Goal: Task Accomplishment & Management: Complete application form

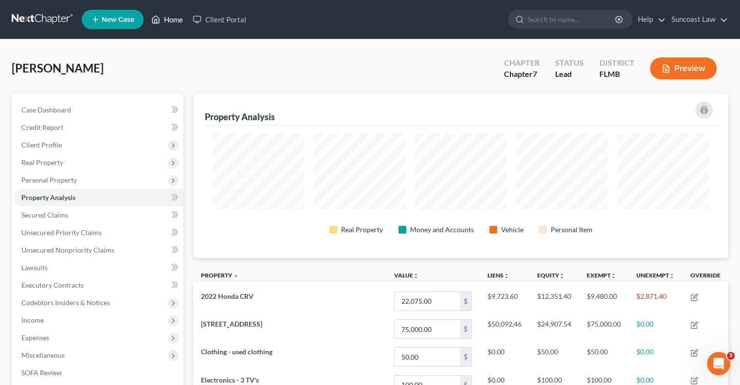
drag, startPoint x: 175, startPoint y: 21, endPoint x: 235, endPoint y: 45, distance: 65.0
click at [175, 21] on link "Home" at bounding box center [166, 20] width 41 height 18
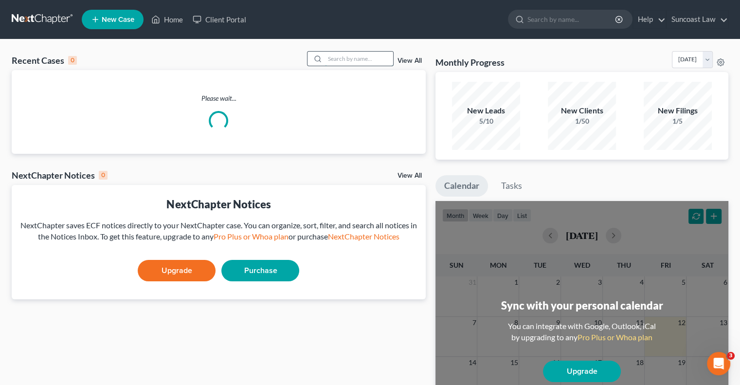
click at [339, 56] on input "search" at bounding box center [359, 59] width 68 height 14
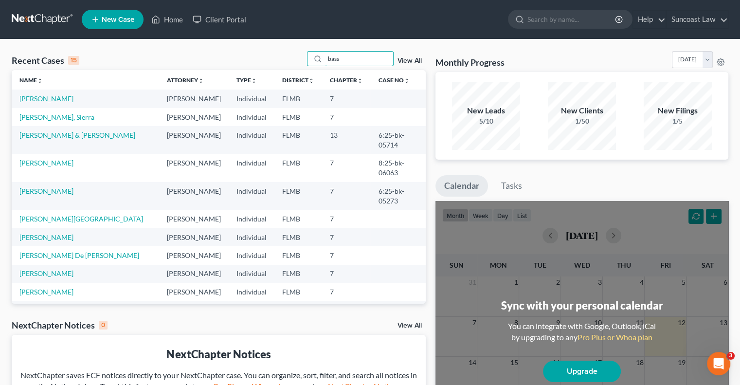
type input "bass"
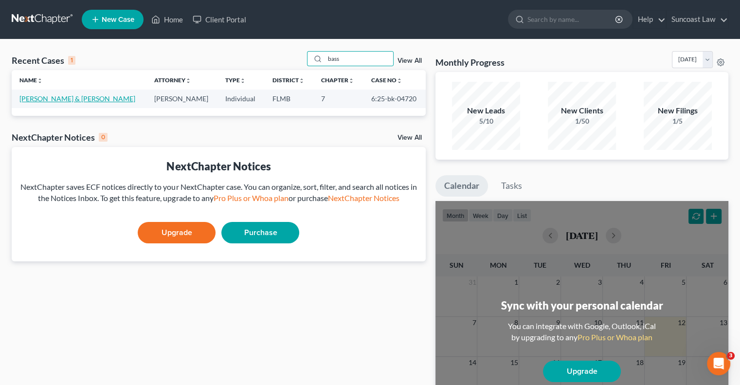
click at [57, 98] on link "[PERSON_NAME] & [PERSON_NAME]" at bounding box center [77, 98] width 116 height 8
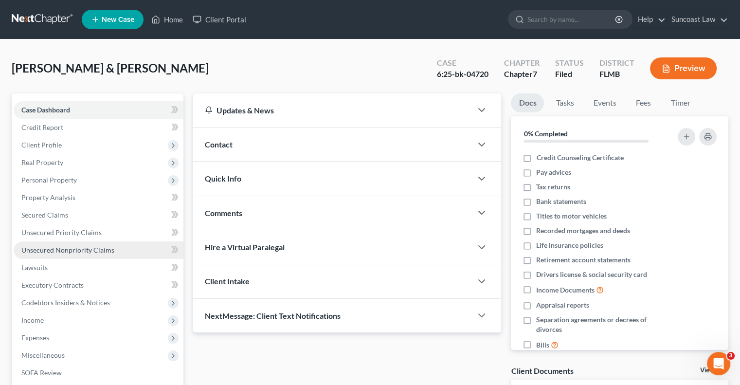
click at [124, 249] on link "Unsecured Nonpriority Claims" at bounding box center [99, 250] width 170 height 18
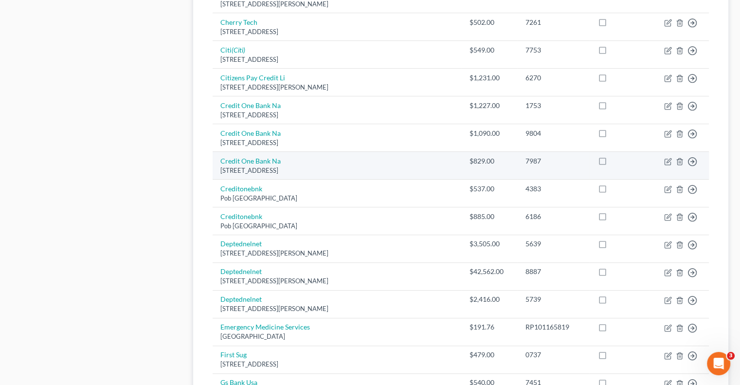
scroll to position [729, 0]
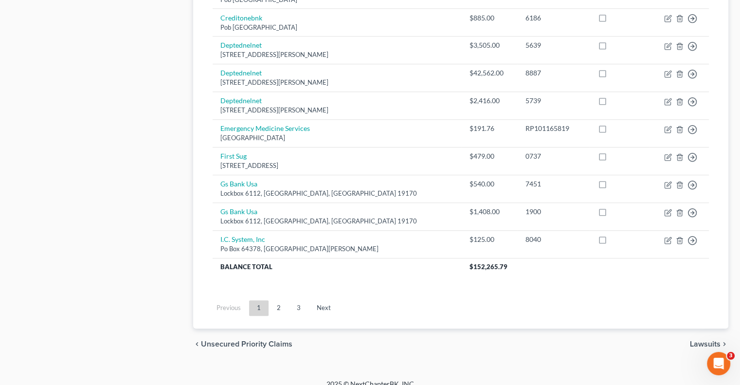
click at [297, 312] on ul "Previous 1 2 3 Next" at bounding box center [461, 307] width 512 height 25
click at [298, 310] on link "3" at bounding box center [298, 308] width 19 height 16
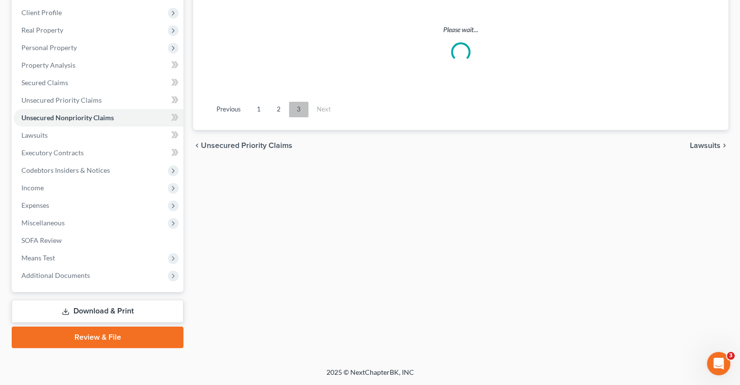
scroll to position [131, 0]
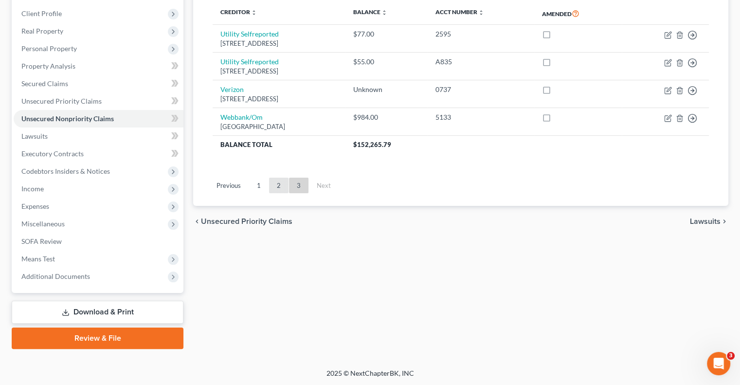
click at [277, 184] on link "2" at bounding box center [278, 185] width 19 height 16
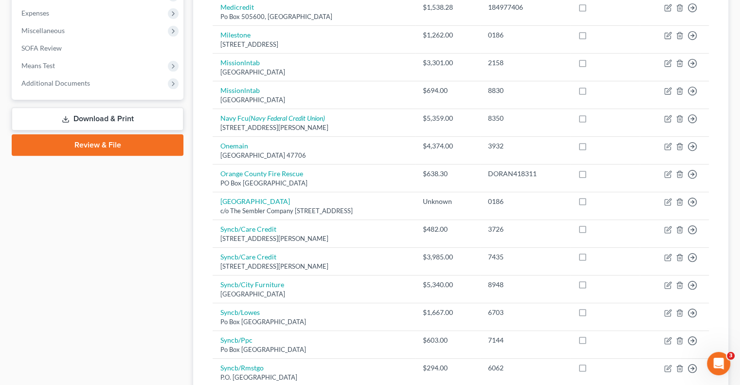
scroll to position [326, 0]
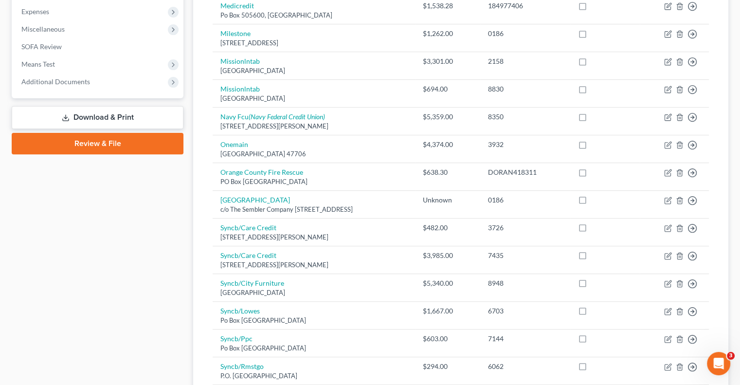
click at [121, 118] on link "Download & Print" at bounding box center [98, 117] width 172 height 23
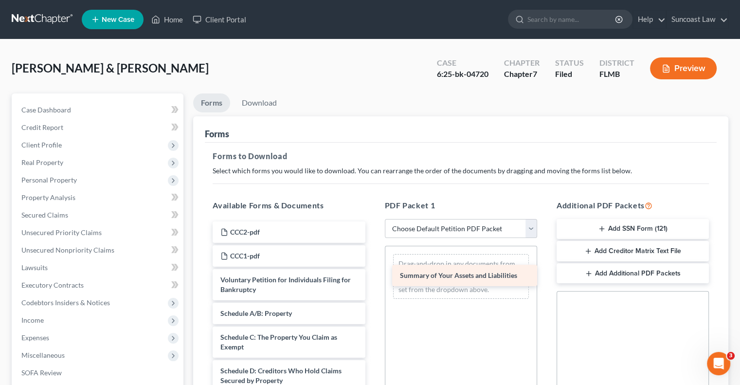
drag, startPoint x: 293, startPoint y: 313, endPoint x: 473, endPoint y: 276, distance: 183.2
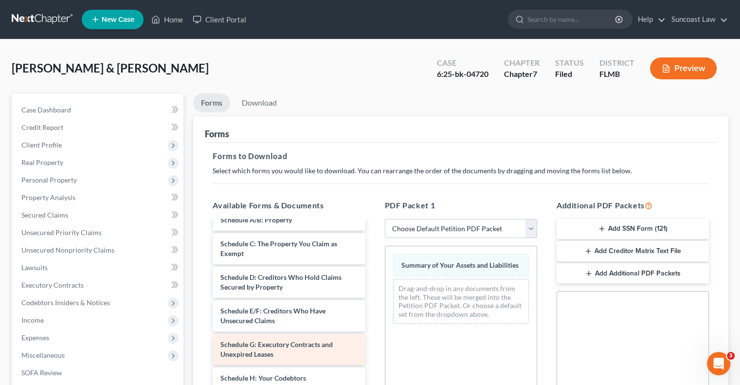
scroll to position [97, 0]
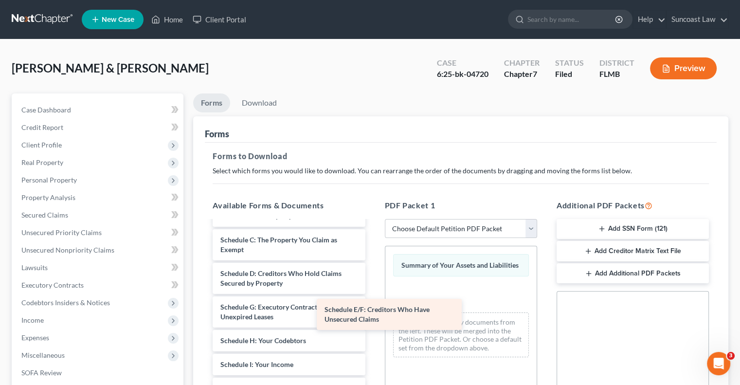
drag, startPoint x: 285, startPoint y: 305, endPoint x: 446, endPoint y: 305, distance: 161.4
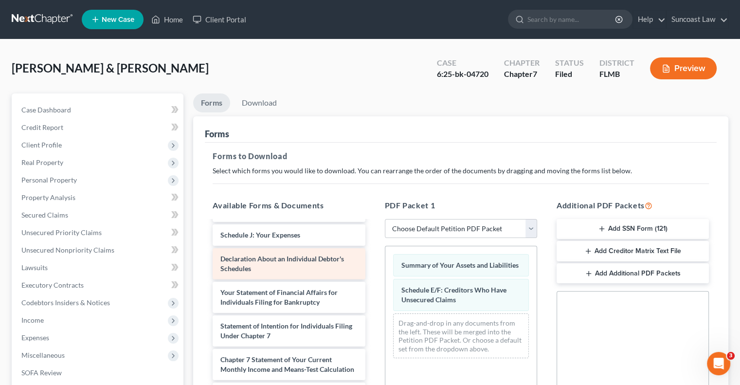
scroll to position [236, 0]
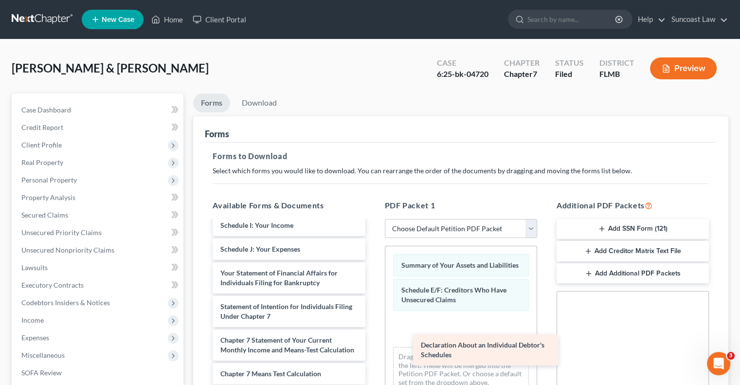
drag, startPoint x: 282, startPoint y: 272, endPoint x: 479, endPoint y: 342, distance: 209.6
click at [372, 344] on div "Declaration About an Individual Debtor's Schedules CCC2-pdf CCC1-pdf Voluntary …" at bounding box center [289, 237] width 168 height 504
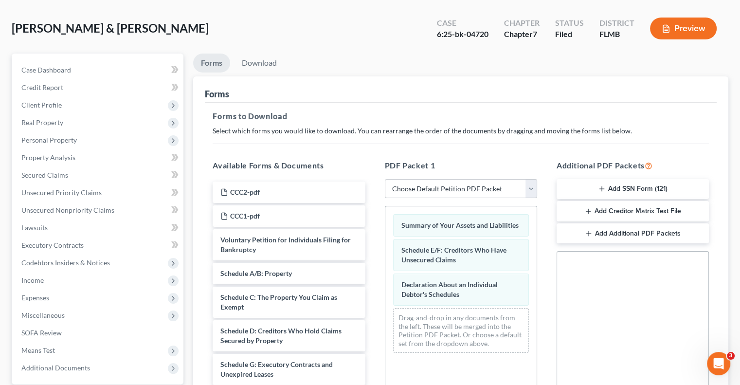
scroll to position [0, 0]
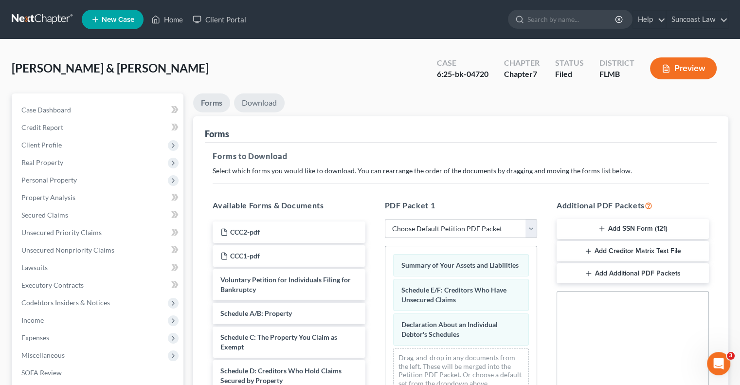
drag, startPoint x: 263, startPoint y: 106, endPoint x: 269, endPoint y: 106, distance: 6.3
click at [263, 106] on link "Download" at bounding box center [259, 102] width 51 height 19
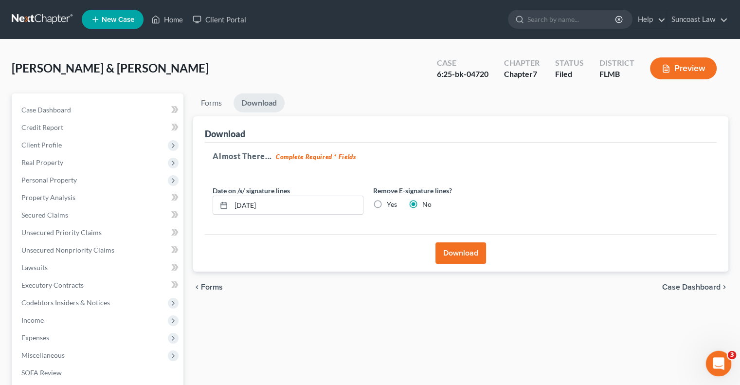
click at [718, 357] on icon "Open Intercom Messenger" at bounding box center [717, 362] width 16 height 16
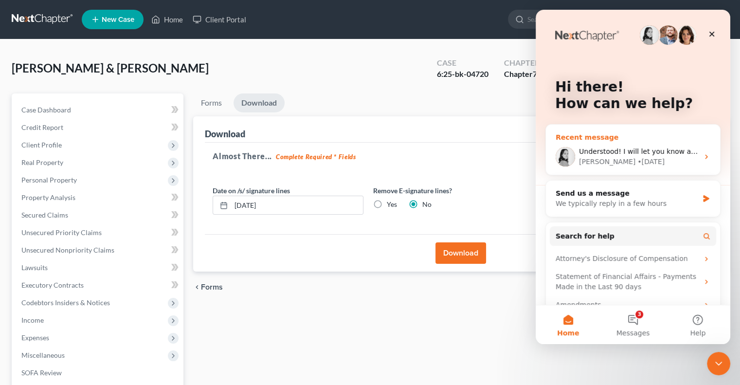
click at [646, 153] on span "Understood! I will let you know as soon as those fixes have been deployed!" at bounding box center [707, 151] width 257 height 8
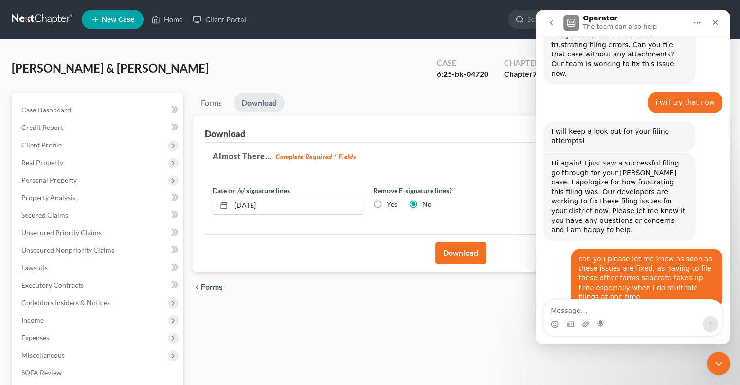
scroll to position [352, 0]
click at [639, 309] on textarea "Message…" at bounding box center [633, 308] width 178 height 17
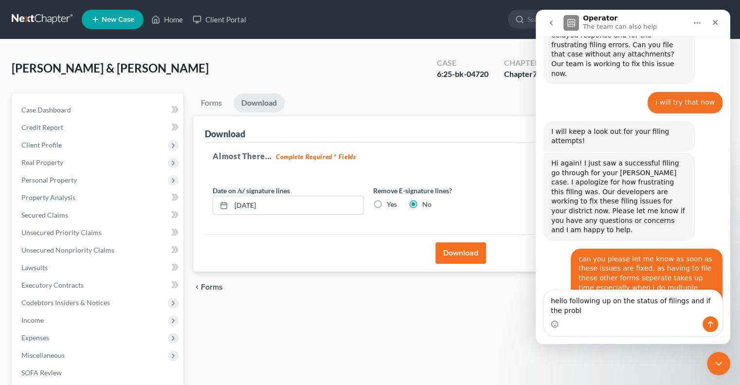
scroll to position [362, 0]
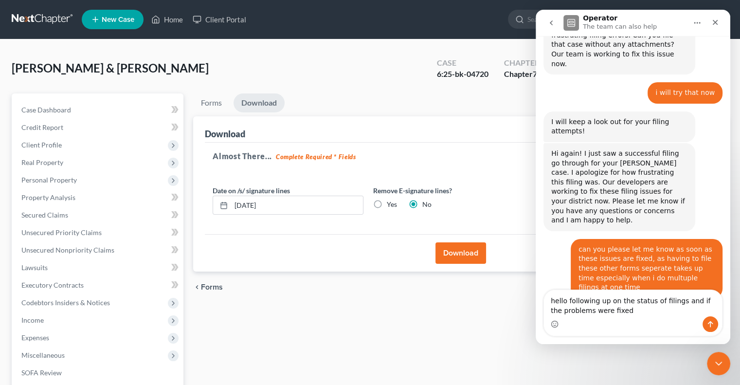
type textarea "hello following up on the status of filings and if the problems were fixed?"
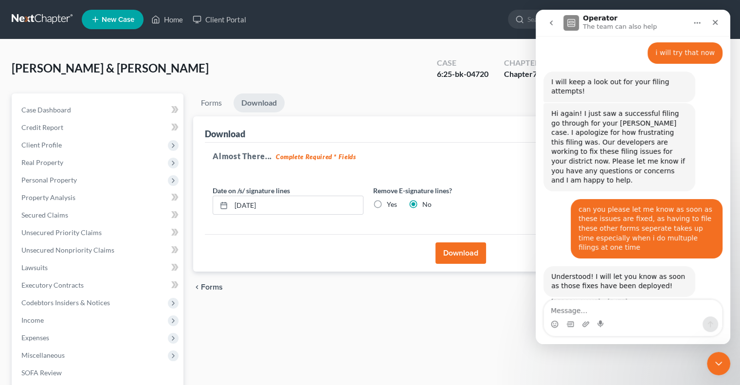
scroll to position [404, 0]
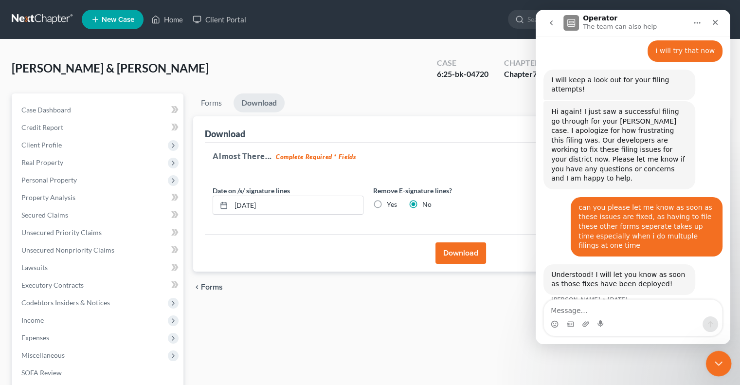
click at [717, 362] on icon "Close Intercom Messenger" at bounding box center [717, 362] width 12 height 12
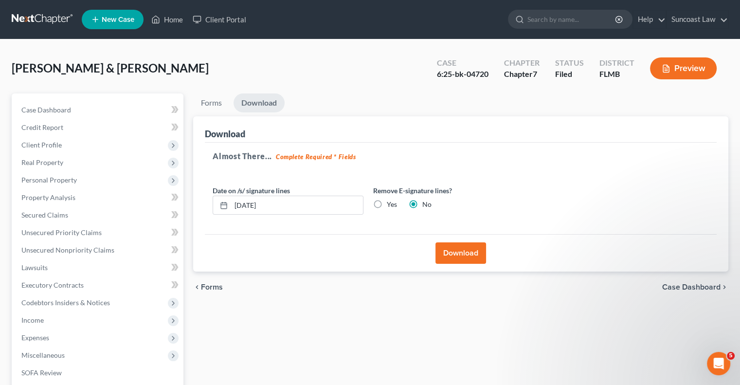
scroll to position [0, 0]
click at [467, 257] on button "Download" at bounding box center [460, 252] width 51 height 21
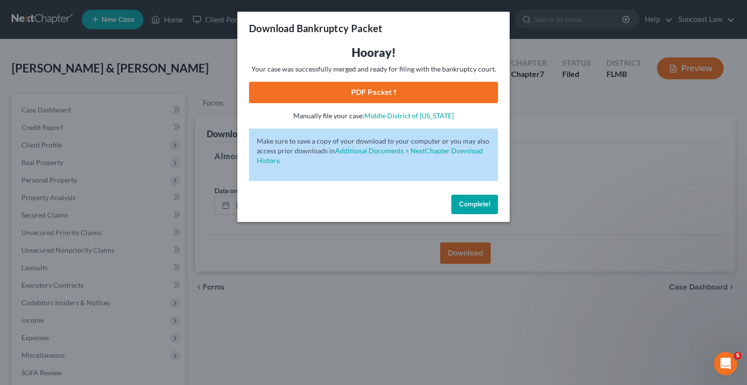
click at [402, 95] on link "PDF Packet 1" at bounding box center [373, 92] width 249 height 21
drag, startPoint x: 473, startPoint y: 210, endPoint x: 248, endPoint y: 4, distance: 304.6
click at [473, 210] on button "Complete!" at bounding box center [474, 204] width 47 height 19
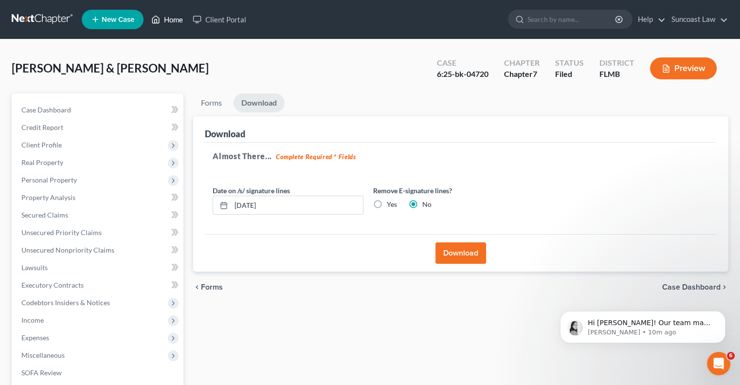
scroll to position [537, 0]
click at [171, 19] on link "Home" at bounding box center [166, 20] width 41 height 18
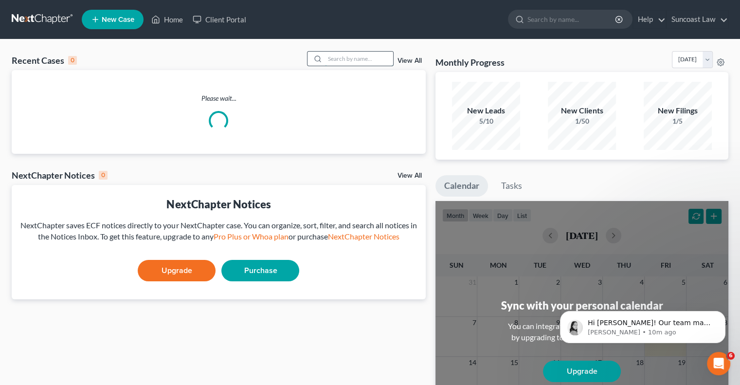
click at [355, 56] on input "search" at bounding box center [359, 59] width 68 height 14
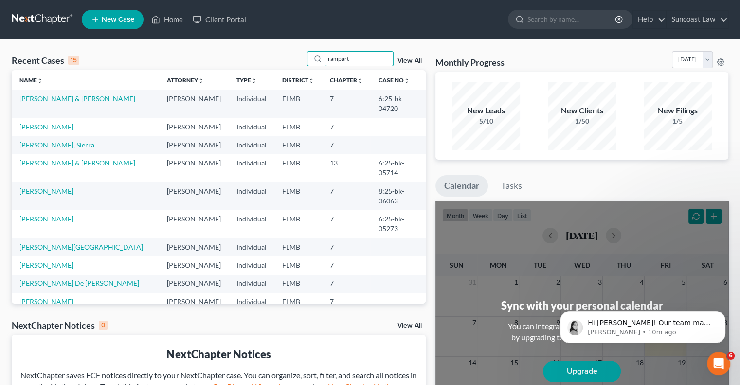
type input "rampart"
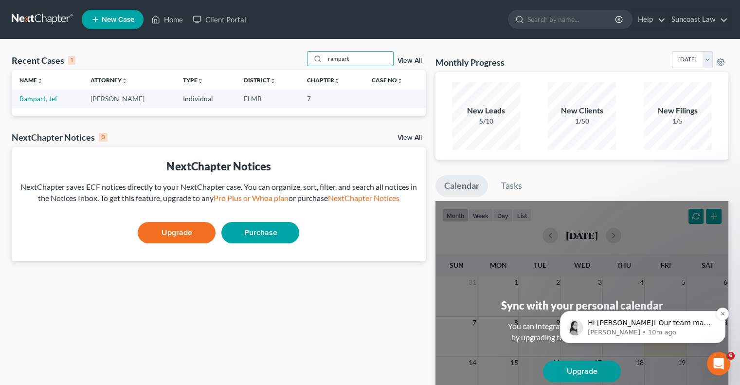
click at [702, 327] on p "Hi [PERSON_NAME]! Our team made several updates to the filing process that shou…" at bounding box center [649, 323] width 125 height 10
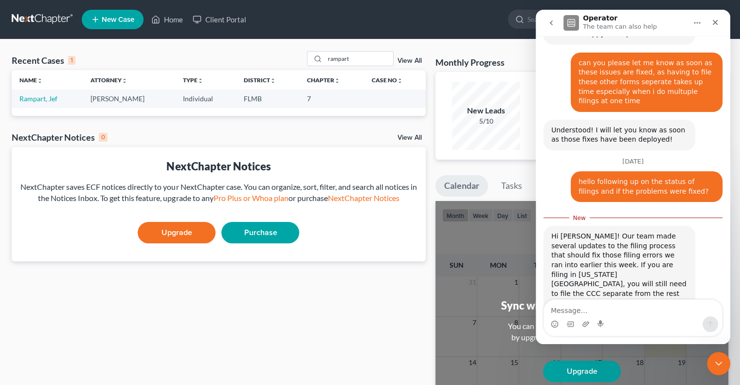
scroll to position [554, 0]
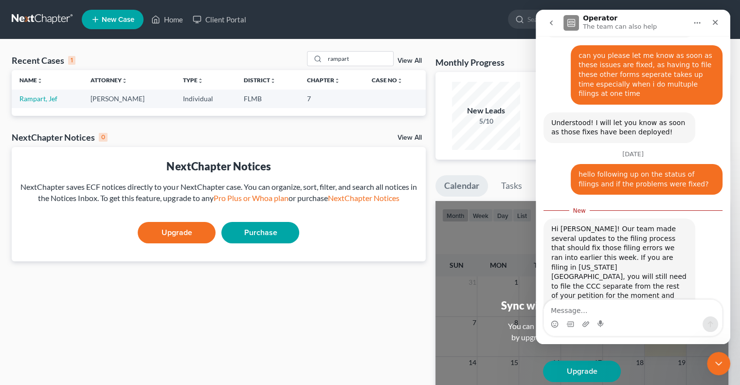
click at [672, 313] on textarea "Message…" at bounding box center [633, 308] width 178 height 17
type textarea "than k you"
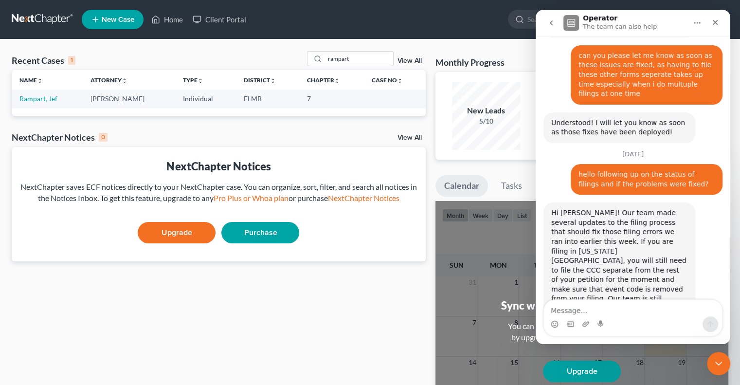
scroll to position [567, 0]
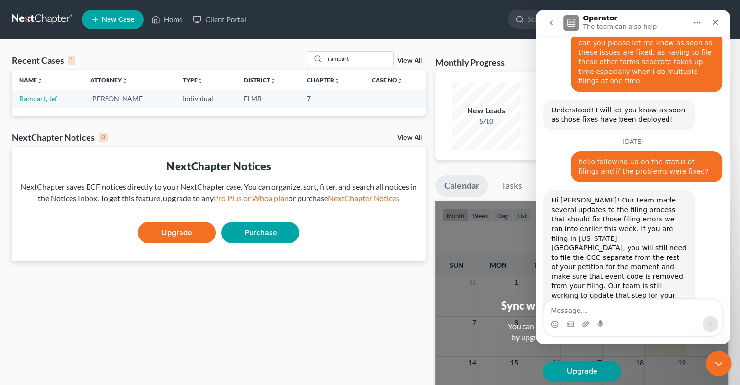
click at [717, 362] on icon "Close Intercom Messenger" at bounding box center [716, 362] width 7 height 4
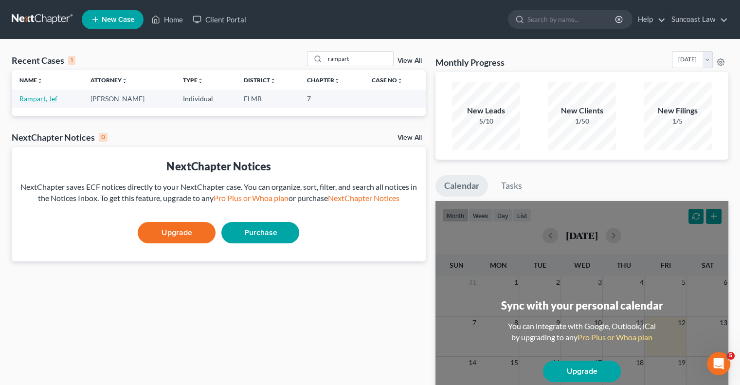
drag, startPoint x: 47, startPoint y: 101, endPoint x: 53, endPoint y: 101, distance: 5.8
click at [47, 100] on link "Rampart, Jef" at bounding box center [38, 98] width 38 height 8
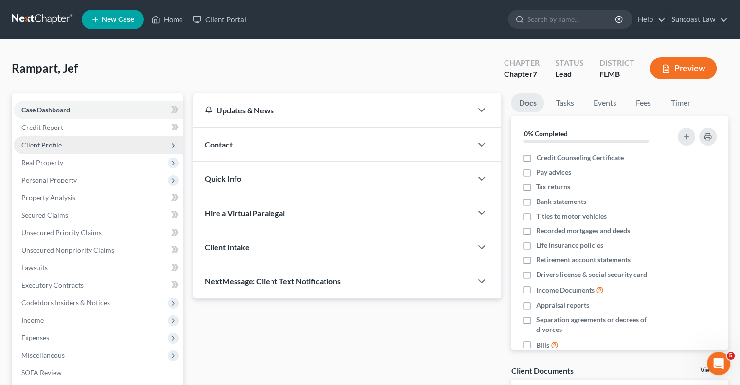
click at [76, 145] on span "Client Profile" at bounding box center [99, 145] width 170 height 18
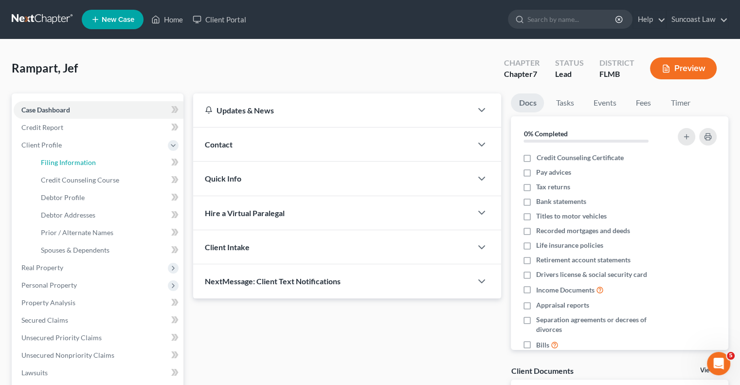
drag, startPoint x: 88, startPoint y: 163, endPoint x: 168, endPoint y: 156, distance: 80.6
click at [88, 162] on span "Filing Information" at bounding box center [68, 162] width 55 height 8
select select "1"
select select "0"
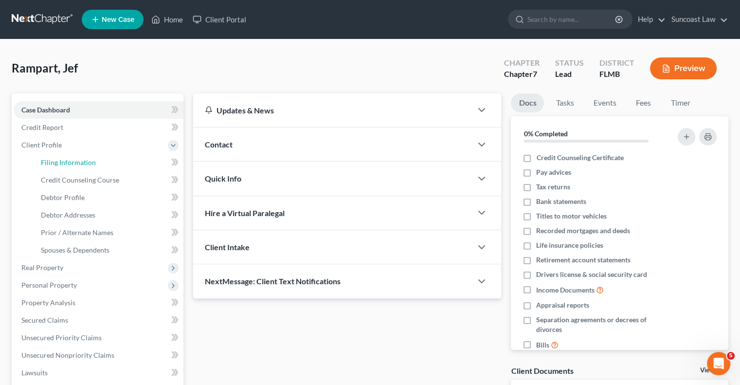
select select "15"
select select "0"
select select "9"
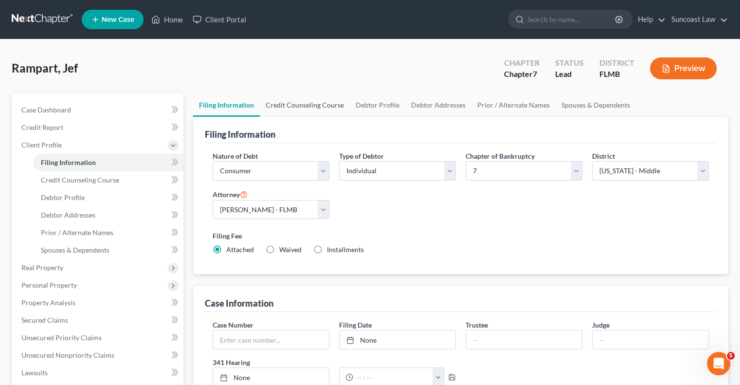
drag, startPoint x: 306, startPoint y: 103, endPoint x: 184, endPoint y: 4, distance: 157.0
click at [307, 103] on link "Credit Counseling Course" at bounding box center [305, 104] width 90 height 23
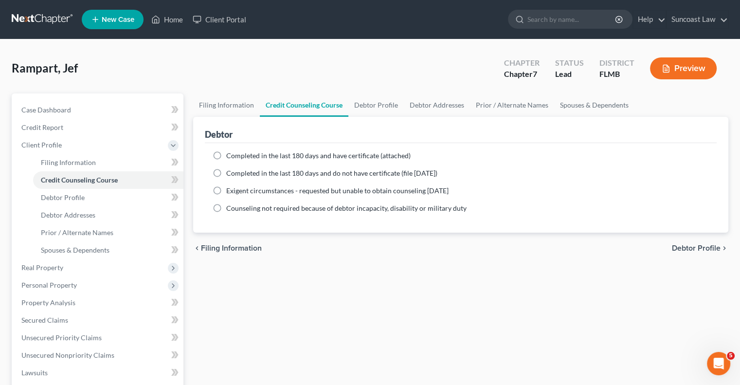
click at [226, 155] on label "Completed in the last 180 days and have certificate (attached)" at bounding box center [318, 156] width 184 height 10
click at [230, 155] on input "Completed in the last 180 days and have certificate (attached)" at bounding box center [233, 154] width 6 height 6
radio input "true"
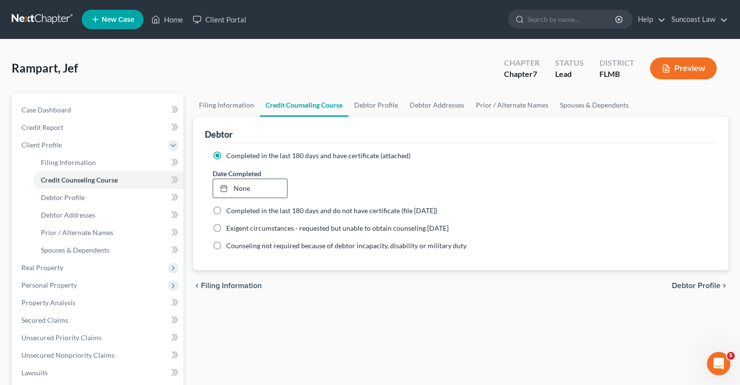
drag, startPoint x: 240, startPoint y: 187, endPoint x: 264, endPoint y: 218, distance: 38.9
click at [240, 187] on link "None" at bounding box center [249, 188] width 73 height 18
type input "[DATE]"
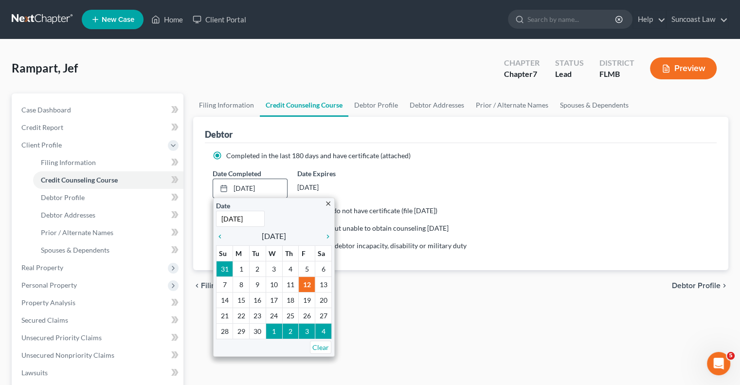
drag, startPoint x: 220, startPoint y: 235, endPoint x: 244, endPoint y: 254, distance: 30.8
click at [220, 235] on icon "chevron_left" at bounding box center [222, 236] width 13 height 8
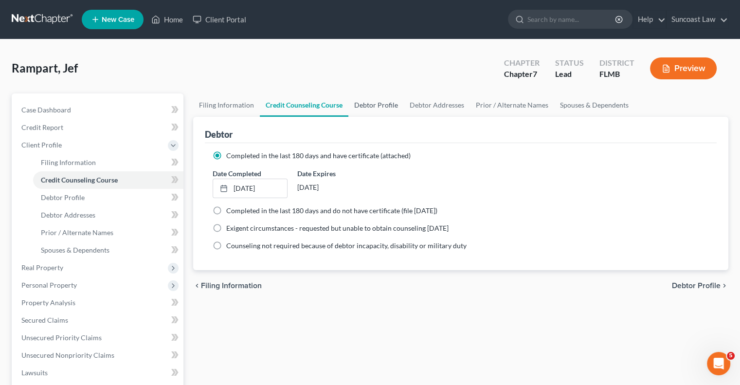
click at [370, 99] on link "Debtor Profile" at bounding box center [375, 104] width 55 height 23
select select "0"
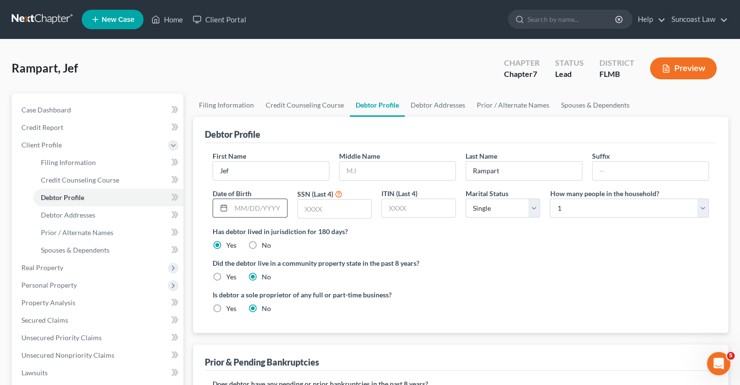
click at [268, 204] on input "text" at bounding box center [258, 208] width 55 height 18
type input "[DATE]"
type input "0137"
drag, startPoint x: 585, startPoint y: 204, endPoint x: 585, endPoint y: 199, distance: 5.3
click at [585, 204] on select "Select 1 2 3 4 5 6 7 8 9 10 11 12 13 14 15 16 17 18 19 20" at bounding box center [629, 207] width 159 height 19
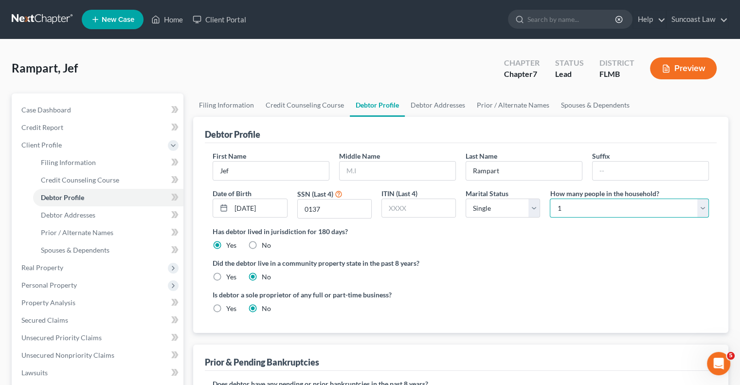
select select "4"
click at [550, 198] on select "Select 1 2 3 4 5 6 7 8 9 10 11 12 13 14 15 16 17 18 19 20" at bounding box center [629, 207] width 159 height 19
click at [445, 103] on link "Debtor Addresses" at bounding box center [438, 104] width 66 height 23
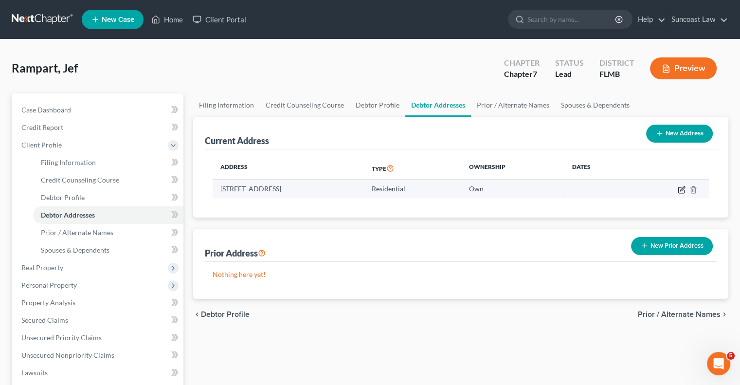
click at [679, 188] on icon "button" at bounding box center [681, 190] width 8 height 8
select select "9"
select select "55"
select select "0"
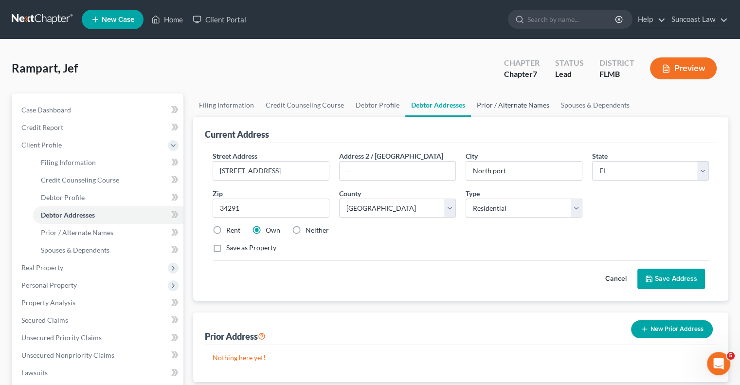
click at [520, 99] on link "Prior / Alternate Names" at bounding box center [513, 104] width 84 height 23
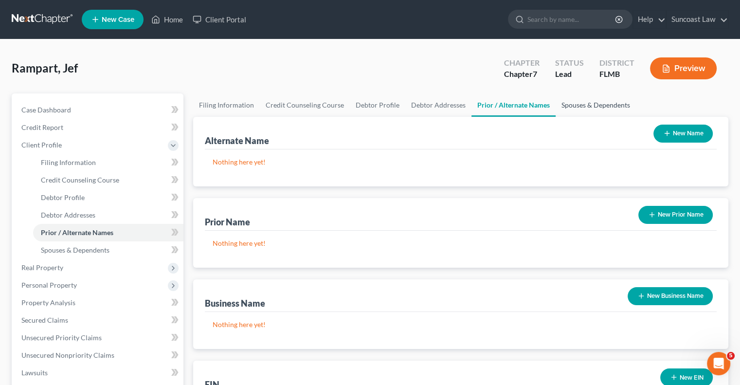
click at [591, 102] on link "Spouses & Dependents" at bounding box center [595, 104] width 80 height 23
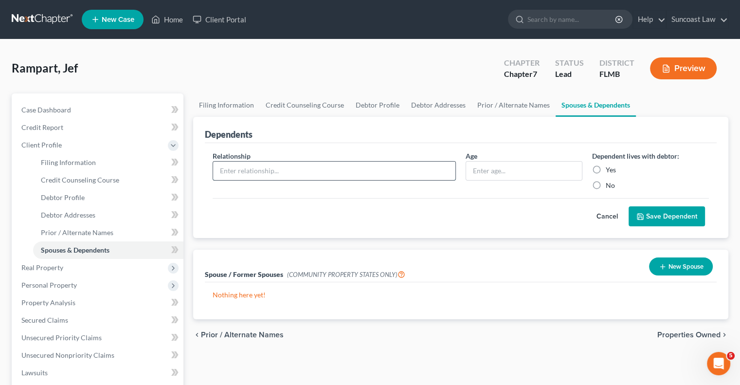
drag, startPoint x: 285, startPoint y: 164, endPoint x: 296, endPoint y: 178, distance: 17.7
click at [285, 164] on input "text" at bounding box center [334, 170] width 242 height 18
type input "Son"
click at [480, 166] on input "text" at bounding box center [524, 170] width 116 height 18
type input "11"
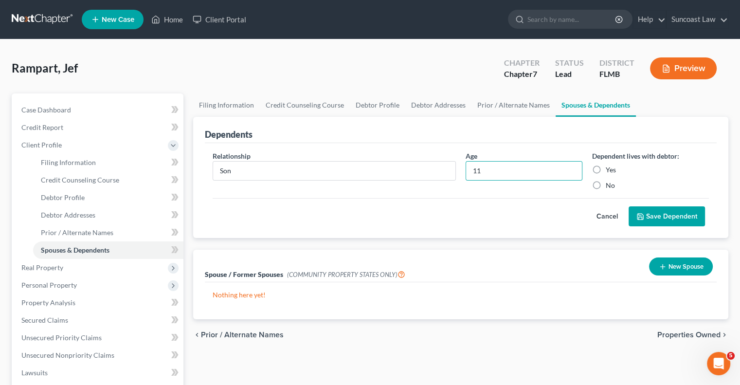
click at [605, 168] on label "Yes" at bounding box center [610, 170] width 10 height 10
click at [609, 168] on input "Yes" at bounding box center [612, 168] width 6 height 6
radio input "true"
click at [659, 213] on button "Save Dependent" at bounding box center [666, 216] width 76 height 20
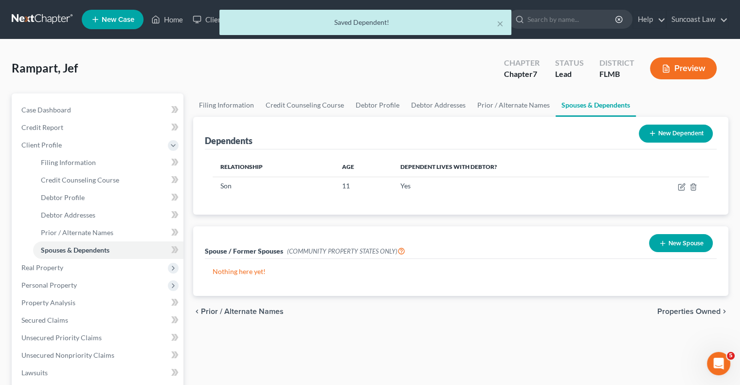
drag, startPoint x: 680, startPoint y: 135, endPoint x: 666, endPoint y: 125, distance: 16.7
click at [680, 135] on button "New Dependent" at bounding box center [675, 133] width 74 height 18
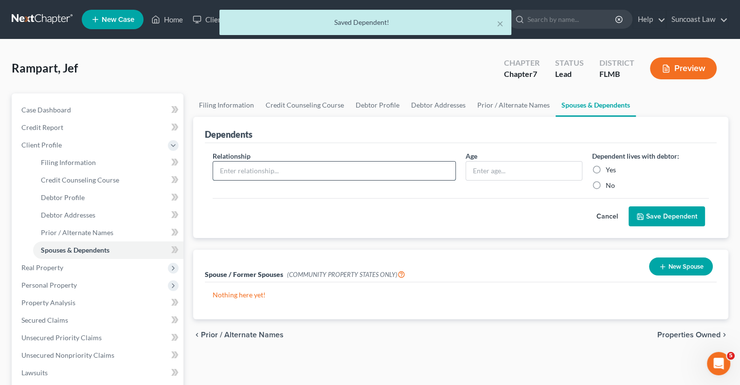
drag, startPoint x: 350, startPoint y: 167, endPoint x: 342, endPoint y: 177, distance: 13.2
click at [350, 167] on input "text" at bounding box center [334, 170] width 242 height 18
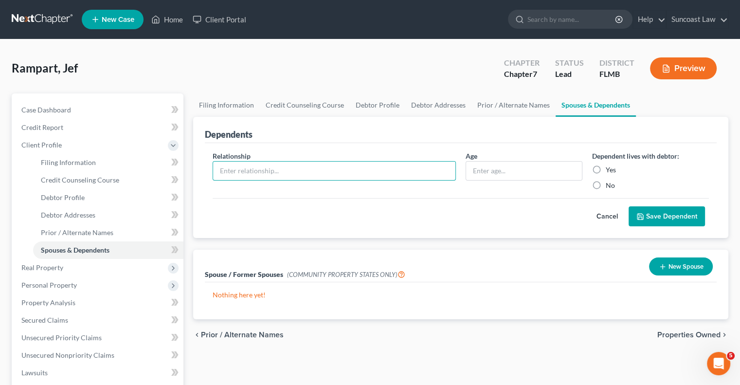
type input "Son"
click at [509, 169] on input "text" at bounding box center [524, 170] width 116 height 18
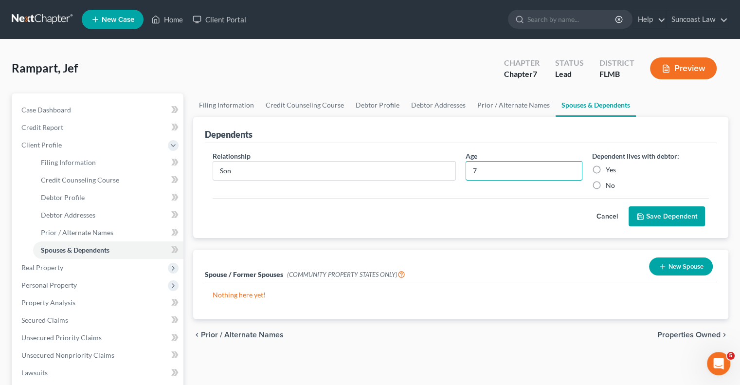
type input "7"
click at [605, 167] on label "Yes" at bounding box center [610, 170] width 10 height 10
click at [609, 167] on input "Yes" at bounding box center [612, 168] width 6 height 6
radio input "true"
click at [661, 211] on button "Save Dependent" at bounding box center [666, 216] width 76 height 20
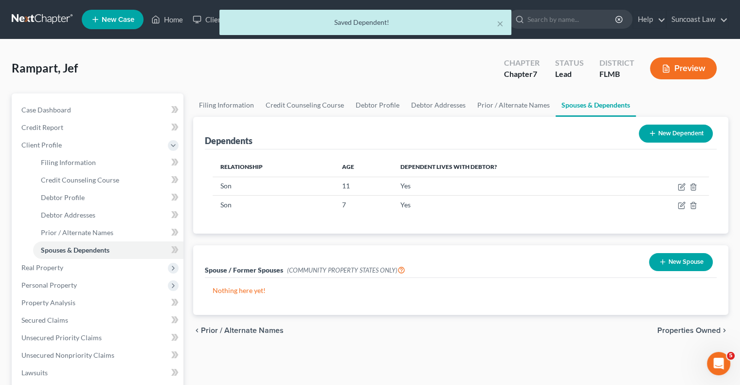
click at [667, 132] on button "New Dependent" at bounding box center [675, 133] width 74 height 18
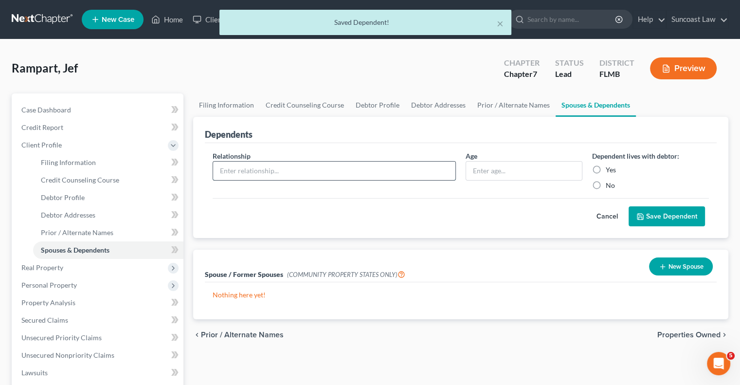
drag, startPoint x: 319, startPoint y: 171, endPoint x: 319, endPoint y: 178, distance: 7.3
click at [318, 171] on input "text" at bounding box center [334, 170] width 242 height 18
type input "Son"
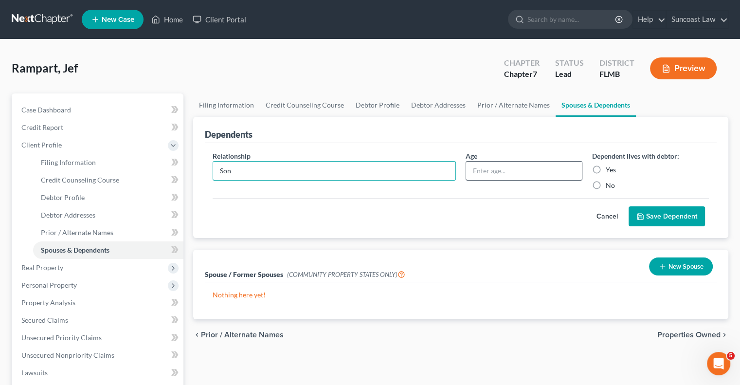
click at [530, 160] on div "Age" at bounding box center [524, 170] width 126 height 39
click at [529, 163] on input "text" at bounding box center [524, 170] width 116 height 18
type input "5"
drag, startPoint x: 598, startPoint y: 167, endPoint x: 659, endPoint y: 213, distance: 75.8
click at [605, 167] on label "Yes" at bounding box center [610, 170] width 10 height 10
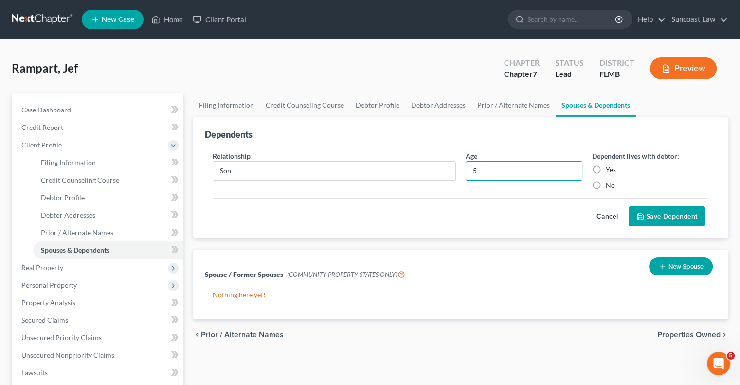
click at [609, 167] on input "Yes" at bounding box center [612, 168] width 6 height 6
radio input "true"
click at [664, 218] on button "Save Dependent" at bounding box center [666, 216] width 76 height 20
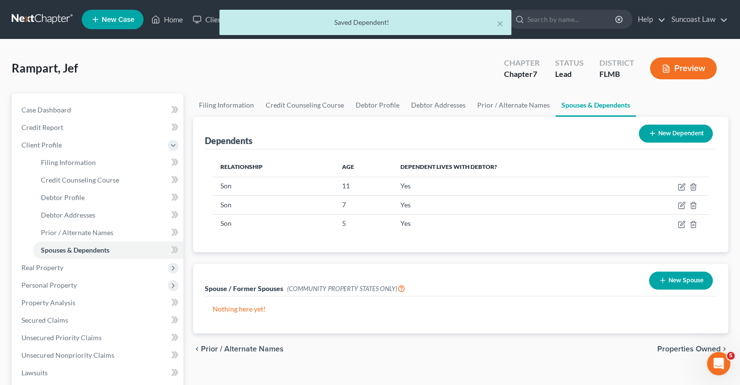
drag, startPoint x: 677, startPoint y: 131, endPoint x: 634, endPoint y: 147, distance: 46.6
click at [677, 131] on button "New Dependent" at bounding box center [675, 133] width 74 height 18
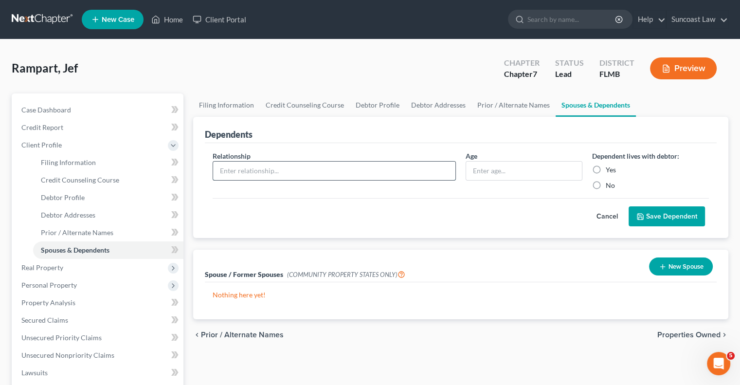
click at [316, 166] on input "text" at bounding box center [334, 170] width 242 height 18
type input "Daughter"
click at [527, 167] on input "text" at bounding box center [524, 170] width 116 height 18
type input "2"
click at [605, 168] on label "Yes" at bounding box center [610, 170] width 10 height 10
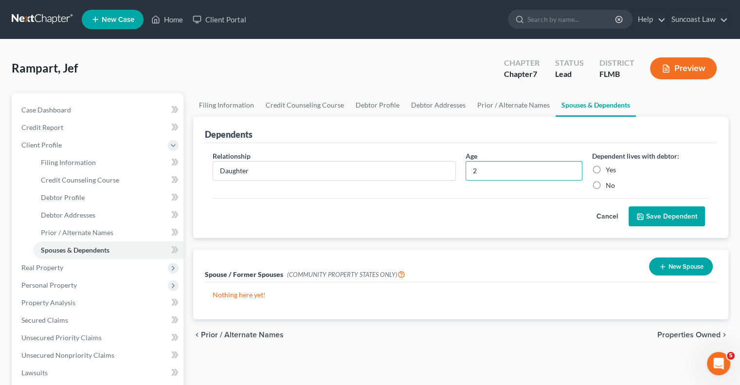
click at [609, 168] on input "Yes" at bounding box center [612, 168] width 6 height 6
radio input "true"
click at [675, 218] on button "Save Dependent" at bounding box center [666, 216] width 76 height 20
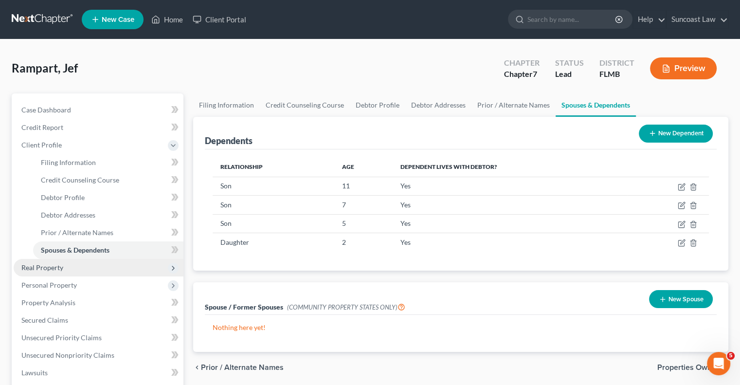
click at [77, 267] on span "Real Property" at bounding box center [99, 268] width 170 height 18
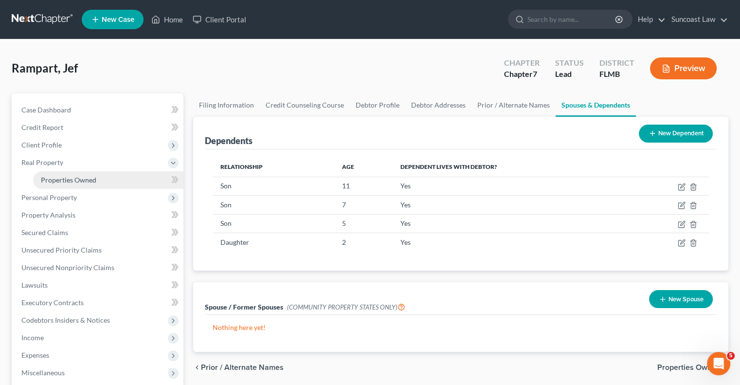
drag, startPoint x: 101, startPoint y: 185, endPoint x: 144, endPoint y: 175, distance: 43.9
click at [101, 184] on link "Properties Owned" at bounding box center [108, 180] width 150 height 18
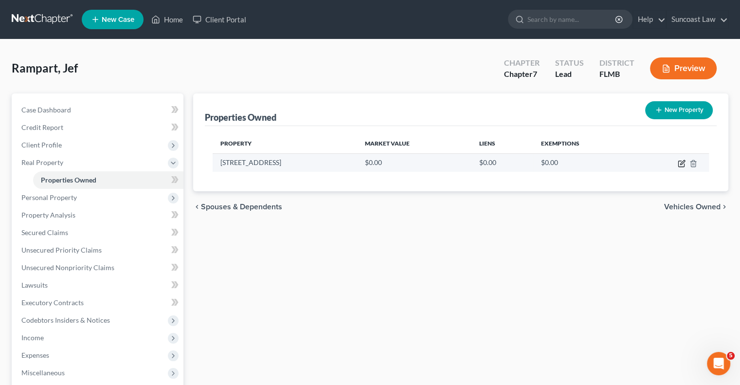
click at [679, 165] on icon "button" at bounding box center [681, 164] width 8 height 8
select select "9"
select select "55"
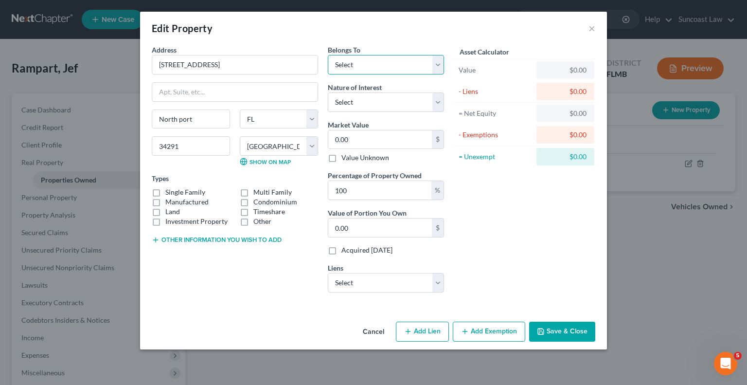
drag, startPoint x: 366, startPoint y: 64, endPoint x: 369, endPoint y: 73, distance: 9.1
click at [366, 64] on select "Select Debtor 1 Only Debtor 2 Only Debtor 1 And Debtor 2 Only At Least One Of T…" at bounding box center [386, 64] width 116 height 19
select select "3"
click at [328, 55] on select "Select Debtor 1 Only Debtor 2 Only Debtor 1 And Debtor 2 Only At Least One Of T…" at bounding box center [386, 64] width 116 height 19
click at [365, 139] on input "0.00" at bounding box center [380, 139] width 104 height 18
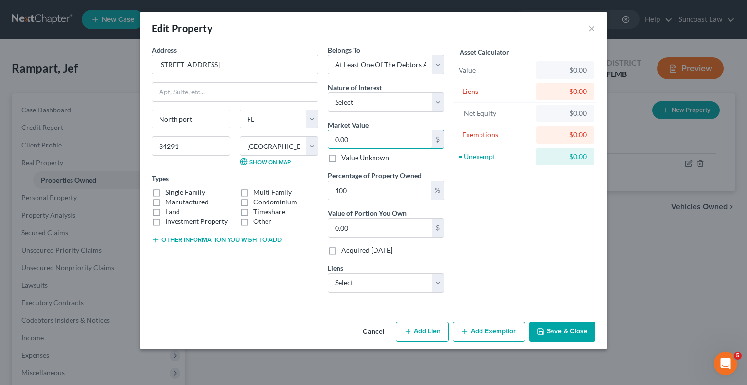
type input "2"
type input "2.00"
type input "22"
type input "22.00"
type input "229"
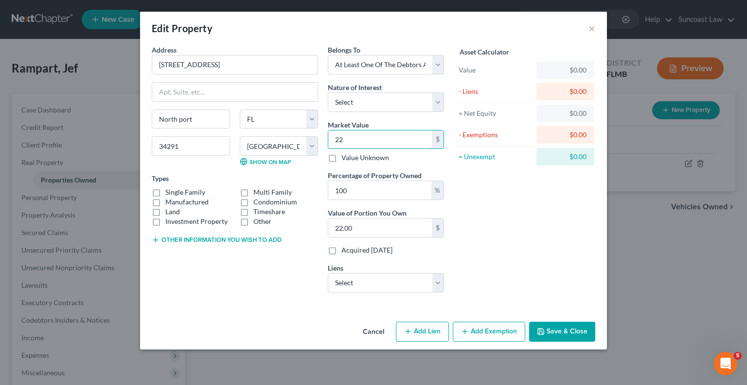
type input "229.00"
type input "2295"
type input "2,295.00"
type input "22,950"
type input "22,950.00"
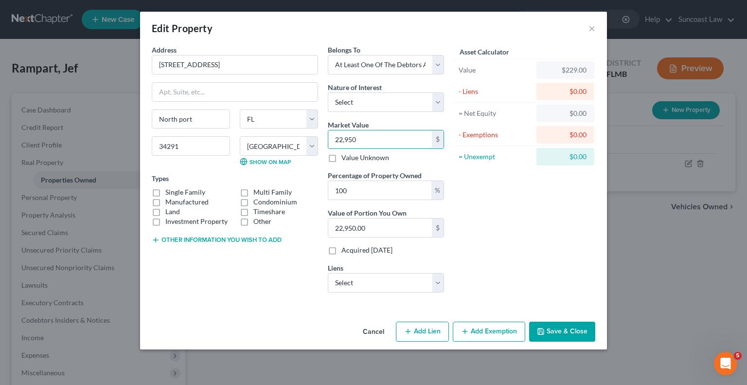
type input "22,9500"
type input "229,500.00"
type input "229,500"
click at [560, 326] on button "Save & Close" at bounding box center [562, 331] width 66 height 20
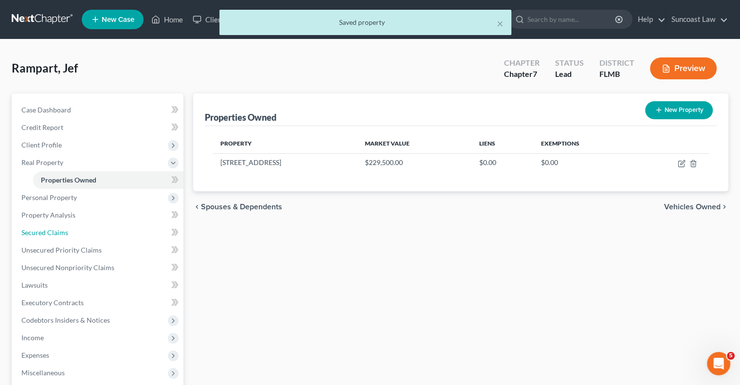
click at [82, 230] on link "Secured Claims" at bounding box center [99, 233] width 170 height 18
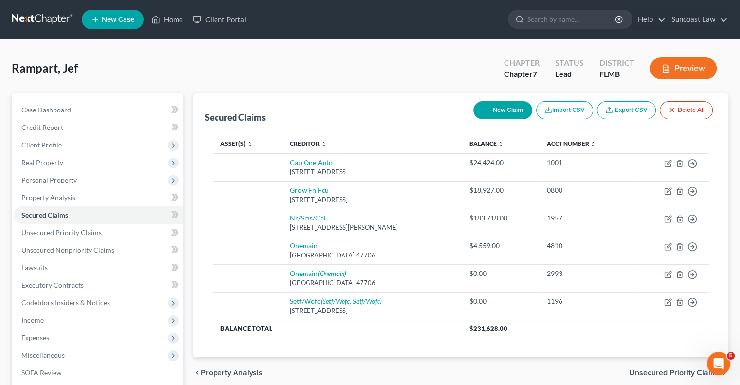
scroll to position [604, 0]
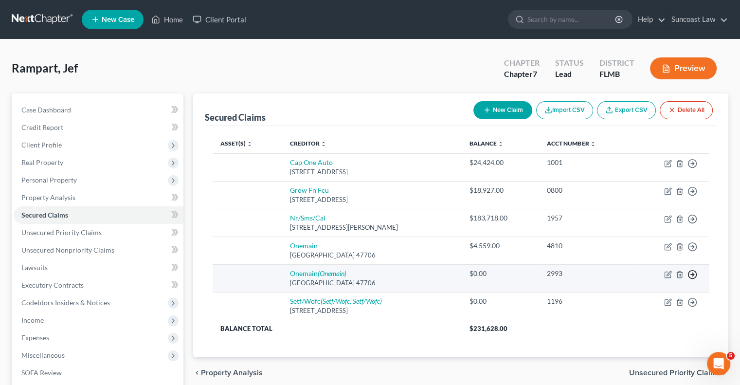
click at [692, 271] on icon "button" at bounding box center [692, 274] width 10 height 10
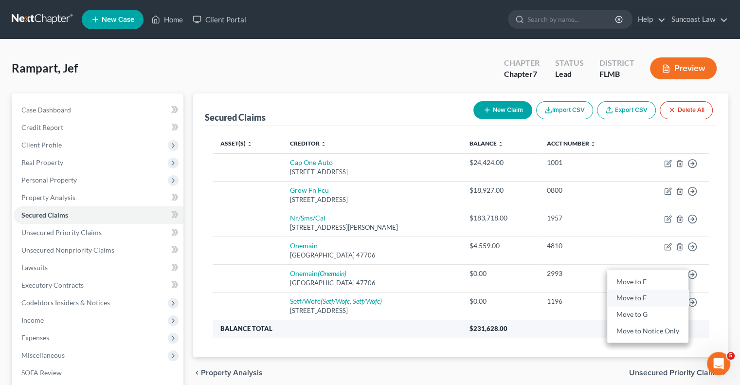
click at [642, 298] on link "Move to F" at bounding box center [647, 298] width 81 height 17
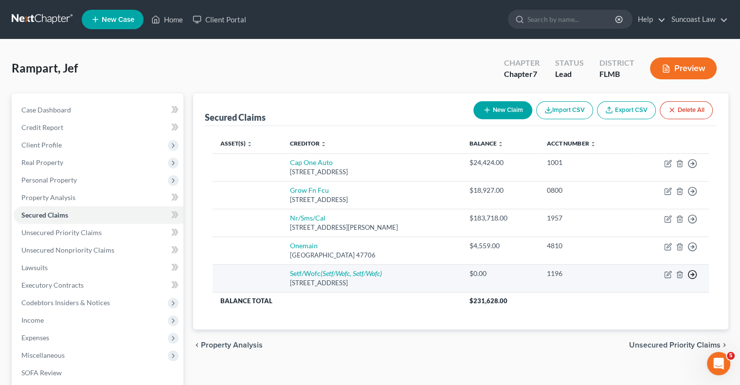
click at [691, 274] on icon "button" at bounding box center [692, 274] width 10 height 10
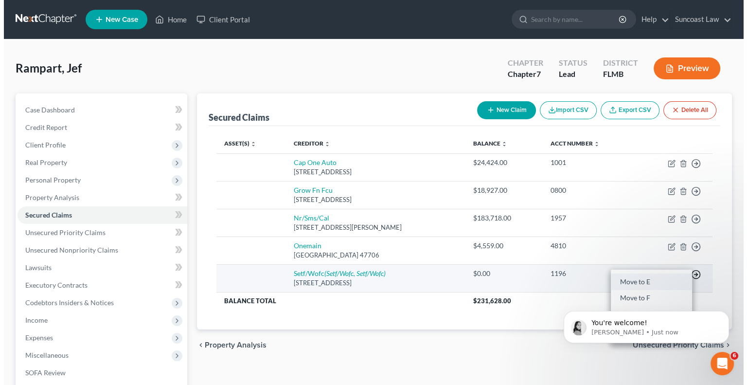
scroll to position [595, 0]
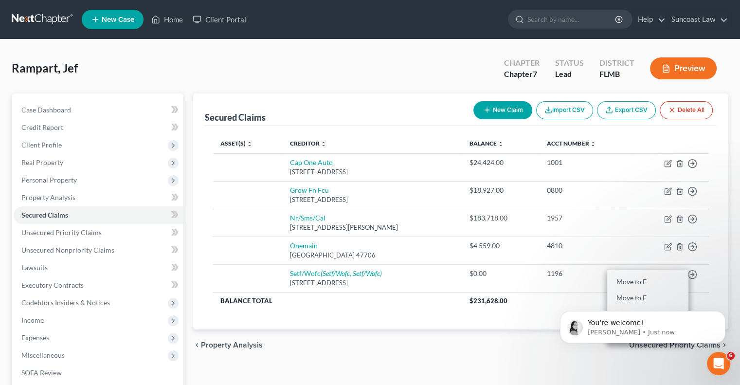
click at [628, 294] on body "You're welcome! [PERSON_NAME] • Just now" at bounding box center [642, 324] width 187 height 60
click at [723, 316] on icon "Dismiss notification" at bounding box center [722, 313] width 5 height 5
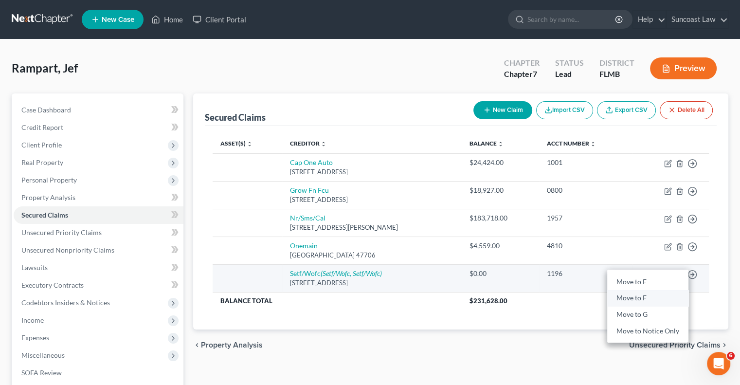
click at [639, 293] on link "Move to F" at bounding box center [647, 298] width 81 height 17
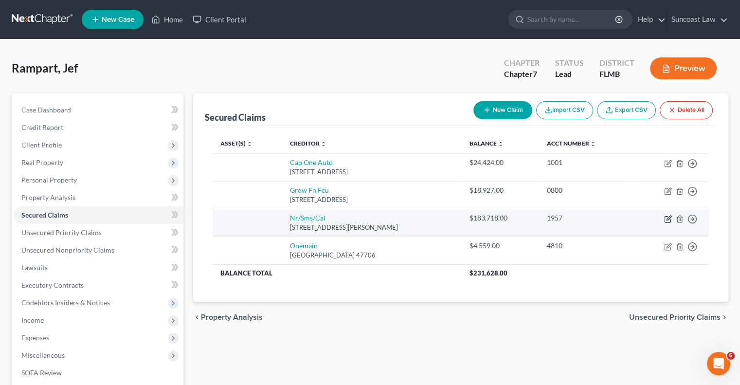
click at [667, 218] on icon "button" at bounding box center [668, 219] width 8 height 8
select select "42"
select select "0"
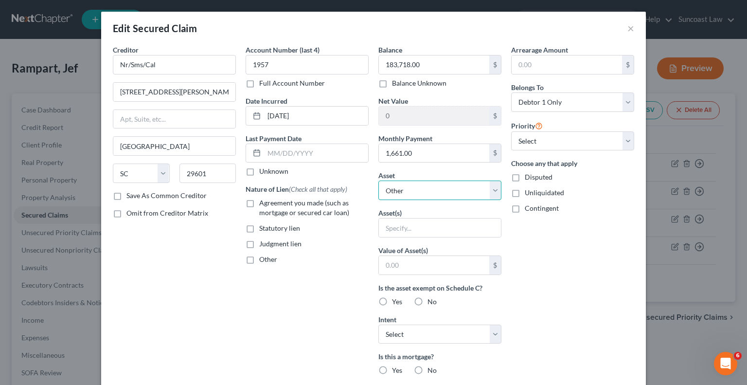
click at [423, 189] on select "Select Other Multiple Assets [STREET_ADDRESS] - $229500.0" at bounding box center [439, 189] width 123 height 19
select select "2"
click at [378, 180] on select "Select Other Multiple Assets [STREET_ADDRESS] - $229500.0" at bounding box center [439, 189] width 123 height 19
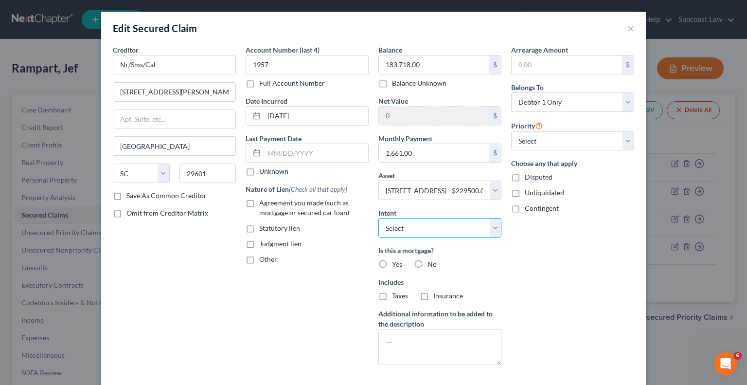
drag, startPoint x: 414, startPoint y: 226, endPoint x: 415, endPoint y: 232, distance: 6.3
click at [414, 226] on select "Select Surrender Redeem Reaffirm Avoid Other" at bounding box center [439, 227] width 123 height 19
select select "2"
click at [378, 218] on select "Select Surrender Redeem Reaffirm Avoid Other" at bounding box center [439, 227] width 123 height 19
click at [392, 264] on label "Yes" at bounding box center [397, 264] width 10 height 10
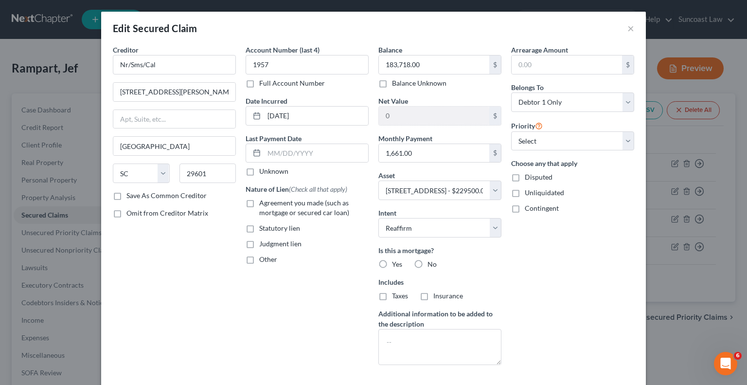
click at [396, 264] on input "Yes" at bounding box center [399, 262] width 6 height 6
radio input "true"
drag, startPoint x: 381, startPoint y: 293, endPoint x: 423, endPoint y: 297, distance: 42.5
click at [392, 293] on label "Taxes" at bounding box center [400, 296] width 16 height 10
click at [396, 293] on input "Taxes" at bounding box center [399, 294] width 6 height 6
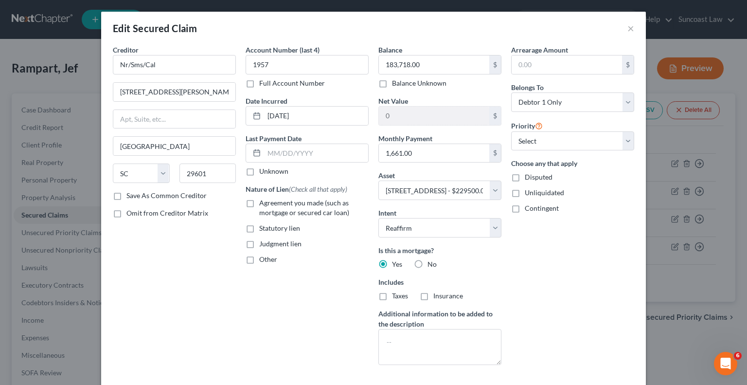
checkbox input "true"
click at [433, 294] on label "Insurance" at bounding box center [448, 296] width 30 height 10
click at [437, 294] on input "Insurance" at bounding box center [440, 294] width 6 height 6
checkbox input "true"
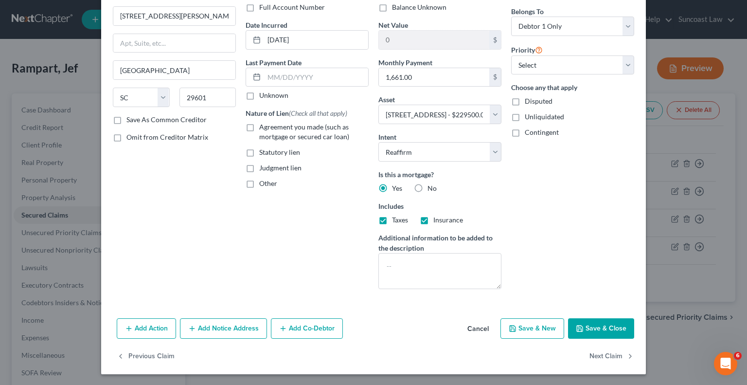
click at [591, 326] on button "Save & Close" at bounding box center [601, 328] width 66 height 20
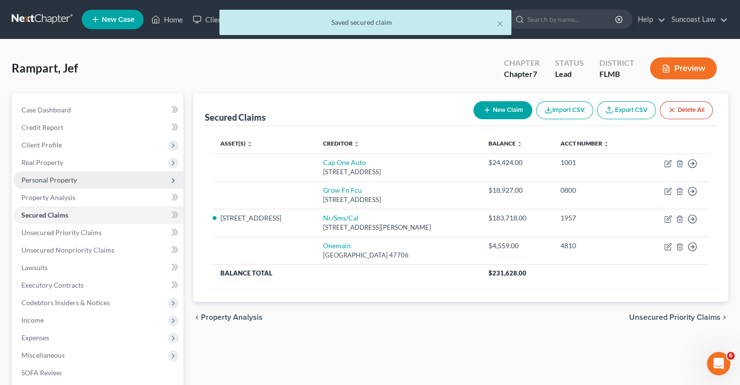
click at [61, 179] on span "Personal Property" at bounding box center [48, 180] width 55 height 8
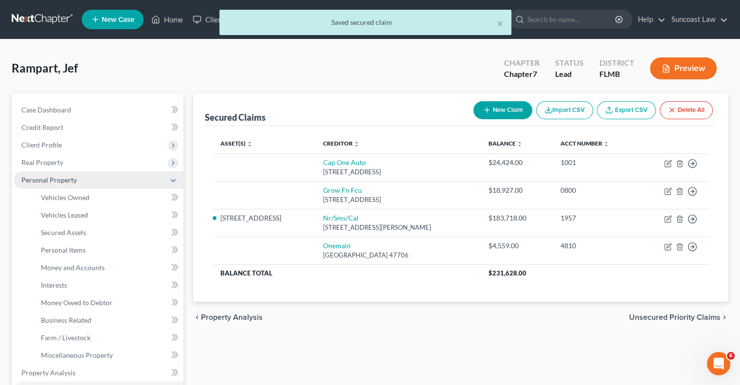
drag, startPoint x: 56, startPoint y: 163, endPoint x: 62, endPoint y: 175, distance: 13.0
click at [55, 163] on span "Real Property" at bounding box center [42, 162] width 42 height 8
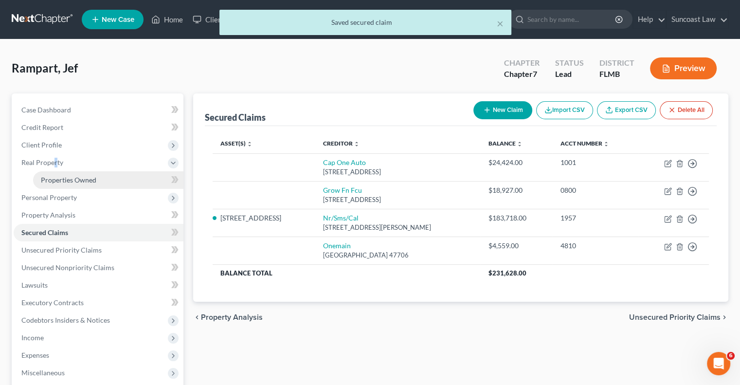
click at [82, 181] on span "Properties Owned" at bounding box center [68, 180] width 55 height 8
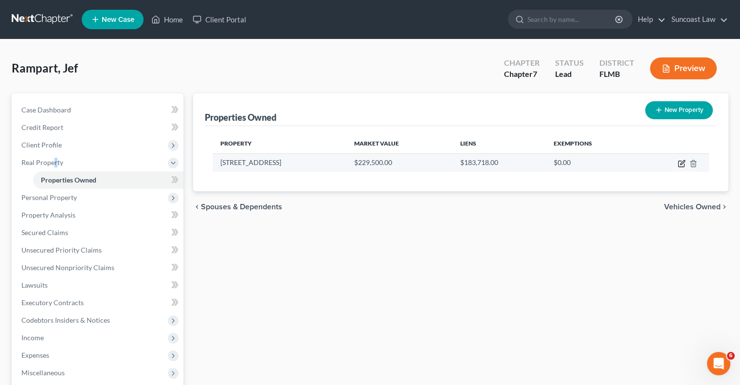
click at [679, 161] on icon "button" at bounding box center [681, 164] width 8 height 8
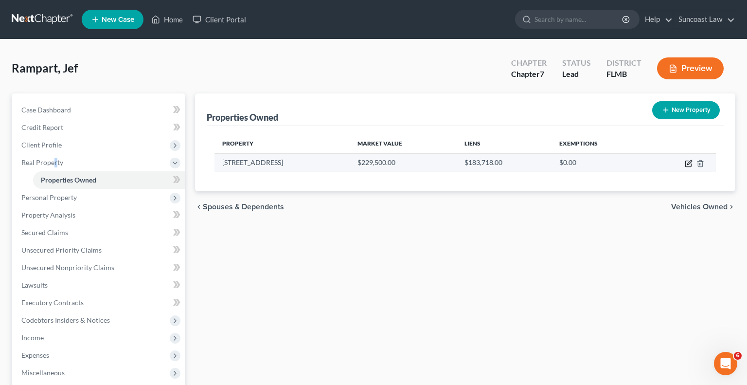
select select "9"
select select "55"
select select "3"
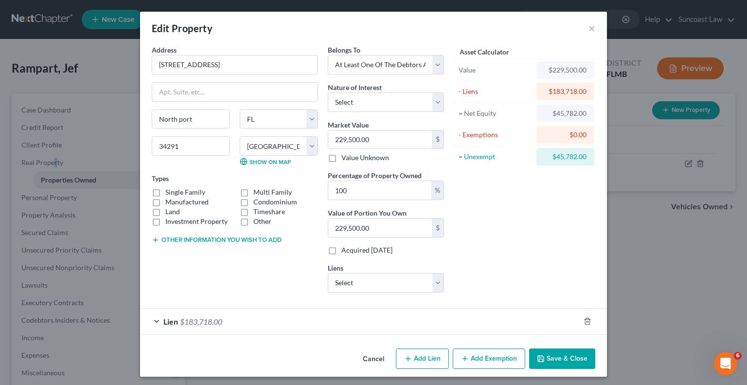
click at [482, 361] on button "Add Exemption" at bounding box center [489, 358] width 72 height 20
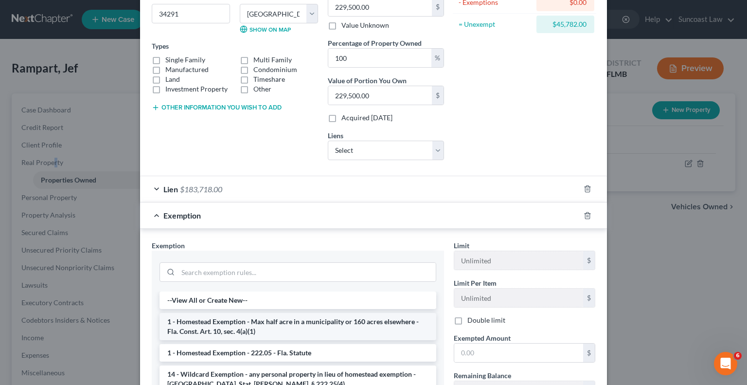
scroll to position [146, 0]
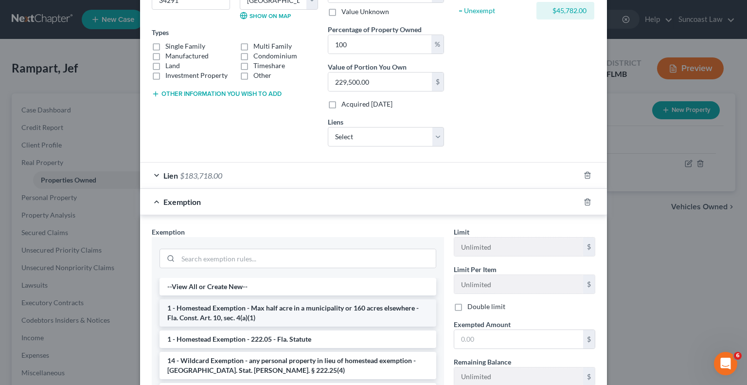
click at [254, 314] on li "1 - Homestead Exemption - Max half acre in a municipality or 160 acres elsewher…" at bounding box center [298, 312] width 277 height 27
click at [254, 314] on div "Exemption Set must be selected for CA. Exemption * --View All or Create New-- 1…" at bounding box center [298, 334] width 302 height 214
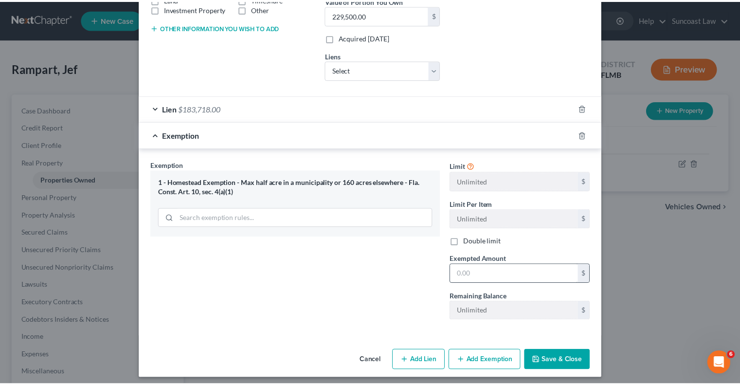
scroll to position [216, 0]
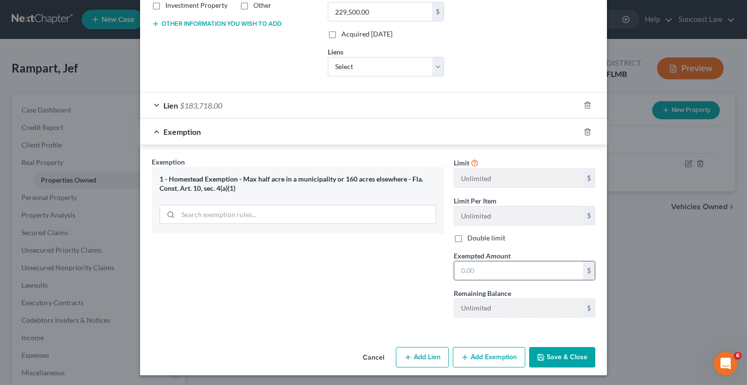
drag, startPoint x: 514, startPoint y: 265, endPoint x: 511, endPoint y: 260, distance: 5.4
click at [514, 265] on input "text" at bounding box center [518, 270] width 129 height 18
type input "229,500"
click at [558, 350] on button "Save & Close" at bounding box center [562, 357] width 66 height 20
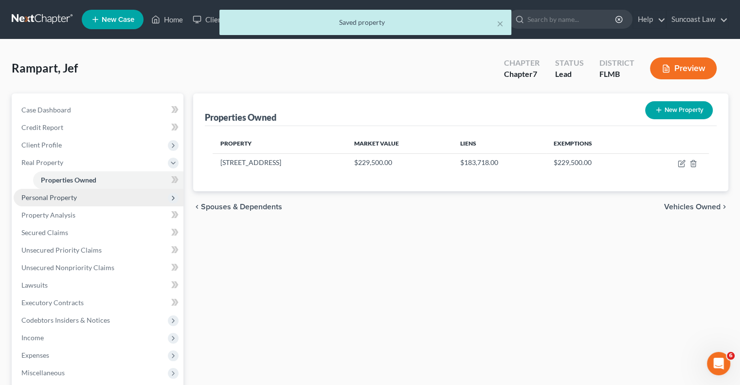
click at [66, 199] on span "Personal Property" at bounding box center [48, 197] width 55 height 8
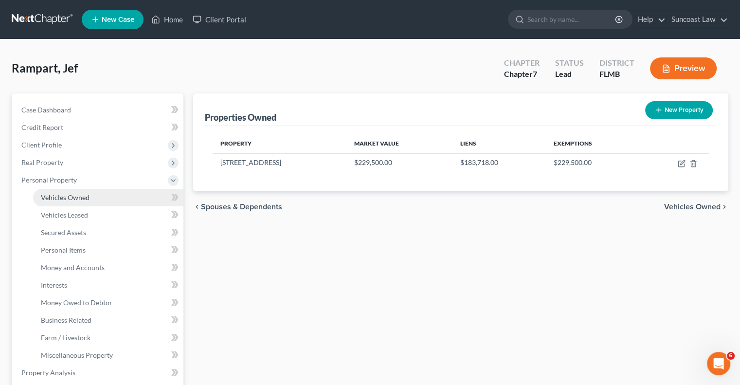
drag, startPoint x: 73, startPoint y: 193, endPoint x: 74, endPoint y: 198, distance: 4.9
click at [73, 193] on span "Vehicles Owned" at bounding box center [65, 197] width 49 height 8
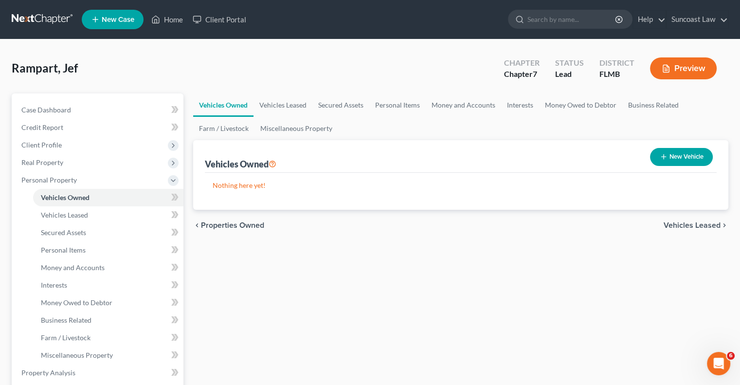
click at [685, 161] on button "New Vehicle" at bounding box center [681, 157] width 63 height 18
select select "0"
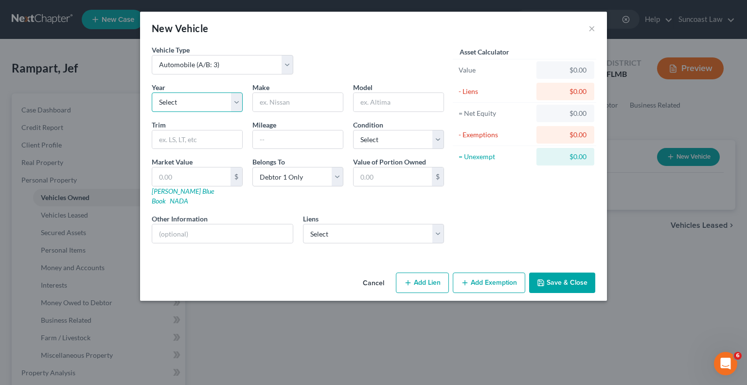
drag, startPoint x: 195, startPoint y: 99, endPoint x: 196, endPoint y: 107, distance: 8.3
click at [195, 99] on select "Select 2026 2025 2024 2023 2022 2021 2020 2019 2018 2017 2016 2015 2014 2013 20…" at bounding box center [197, 101] width 91 height 19
select select "13"
click at [152, 92] on select "Select 2026 2025 2024 2023 2022 2021 2020 2019 2018 2017 2016 2015 2014 2013 20…" at bounding box center [197, 101] width 91 height 19
drag, startPoint x: 295, startPoint y: 101, endPoint x: 310, endPoint y: 96, distance: 16.3
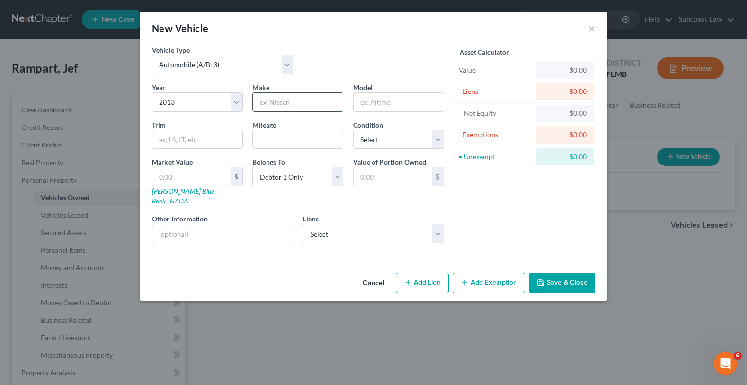
click at [295, 101] on input "text" at bounding box center [298, 102] width 90 height 18
type input "Toyota"
drag, startPoint x: 217, startPoint y: 226, endPoint x: 224, endPoint y: 210, distance: 17.9
click at [217, 226] on input "text" at bounding box center [222, 233] width 141 height 18
drag, startPoint x: 252, startPoint y: 220, endPoint x: 173, endPoint y: 221, distance: 79.3
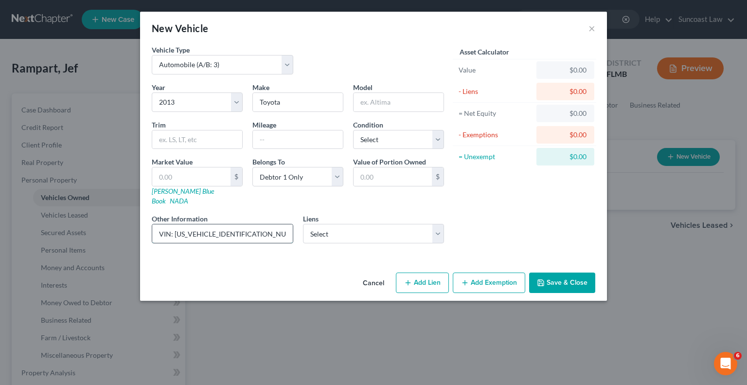
click at [173, 224] on input "VIN: [US_VEHICLE_IDENTIFICATION_NUMBER]" at bounding box center [222, 233] width 141 height 18
type input "VIN: [US_VEHICLE_IDENTIFICATION_NUMBER]"
drag, startPoint x: 402, startPoint y: 99, endPoint x: 403, endPoint y: 91, distance: 7.8
click at [402, 99] on input "text" at bounding box center [399, 102] width 90 height 18
type input "Tacoma"
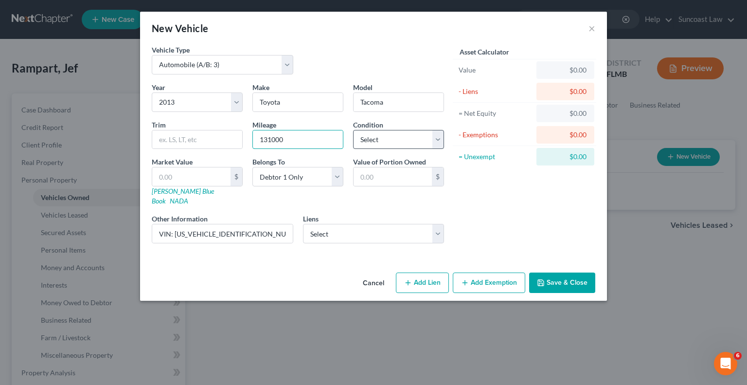
type input "131000"
drag, startPoint x: 376, startPoint y: 134, endPoint x: 378, endPoint y: 145, distance: 11.9
click at [376, 134] on select "Select Excellent Very Good Good Fair Poor" at bounding box center [398, 139] width 91 height 19
select select "3"
click at [353, 130] on select "Select Excellent Very Good Good Fair Poor" at bounding box center [398, 139] width 91 height 19
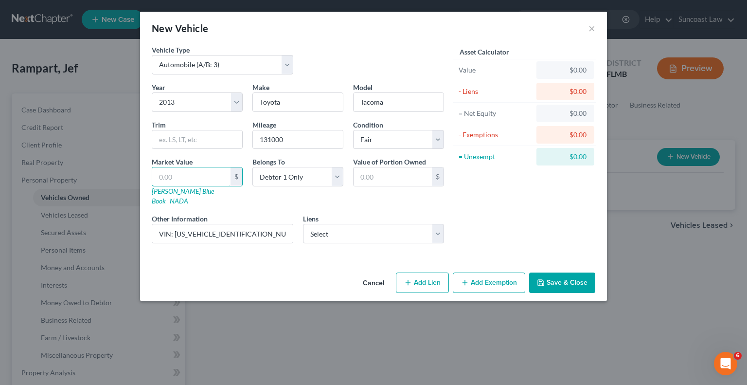
drag, startPoint x: 190, startPoint y: 178, endPoint x: 246, endPoint y: 146, distance: 64.7
click at [190, 178] on input "text" at bounding box center [191, 176] width 78 height 18
type input "1"
type input "1.00"
type input "12"
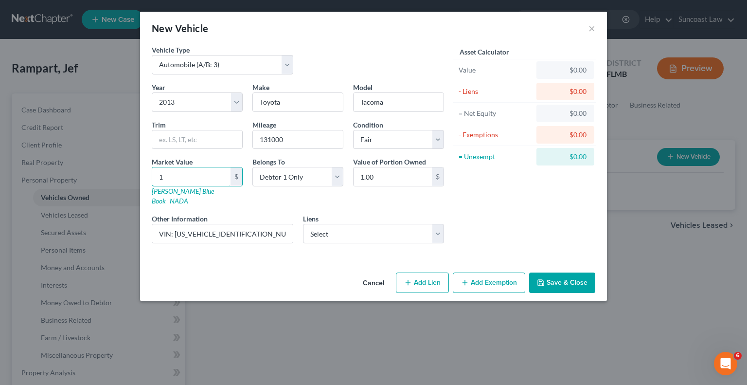
type input "12.00"
type input "127"
type input "127.00"
type input "1277"
type input "1,277.00"
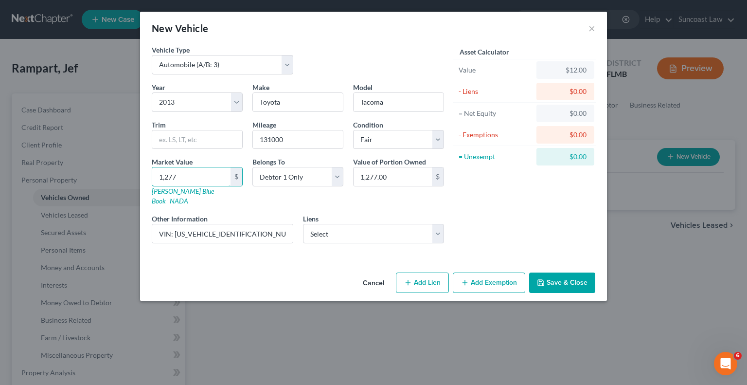
type input "1,2775"
type input "12,775.00"
type input "12,775"
click at [576, 272] on button "Save & Close" at bounding box center [562, 282] width 66 height 20
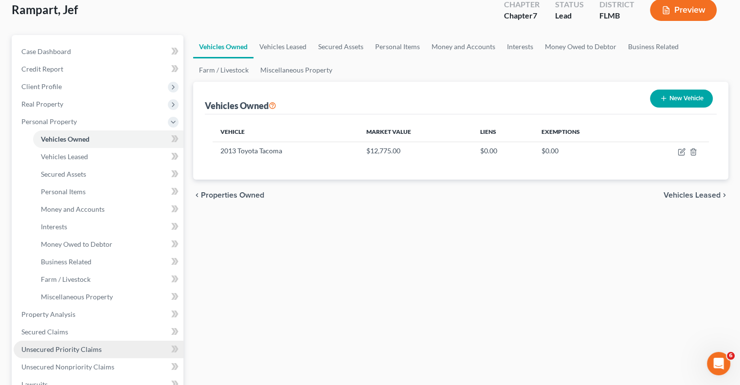
scroll to position [97, 0]
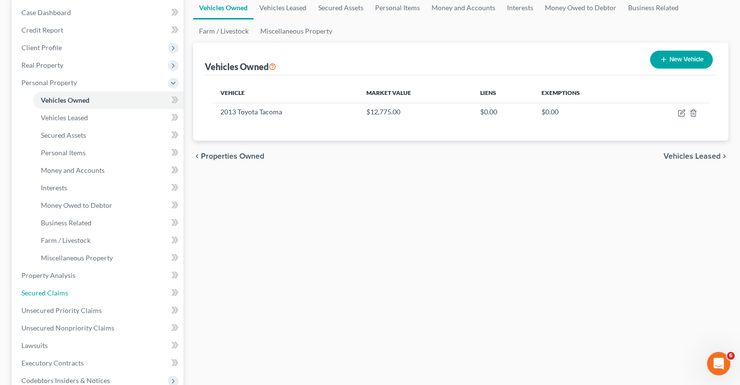
drag, startPoint x: 56, startPoint y: 291, endPoint x: 413, endPoint y: 276, distance: 357.3
click at [56, 291] on span "Secured Claims" at bounding box center [44, 292] width 47 height 8
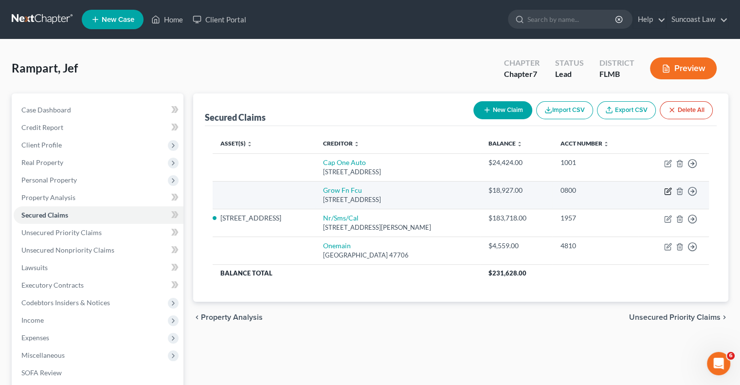
click at [670, 191] on icon "button" at bounding box center [667, 192] width 6 height 6
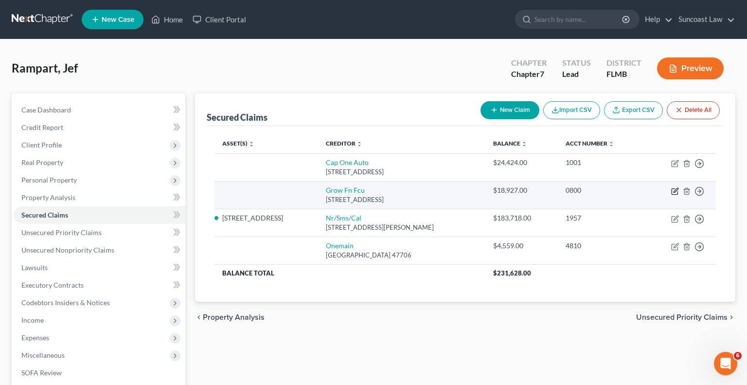
select select "9"
select select "0"
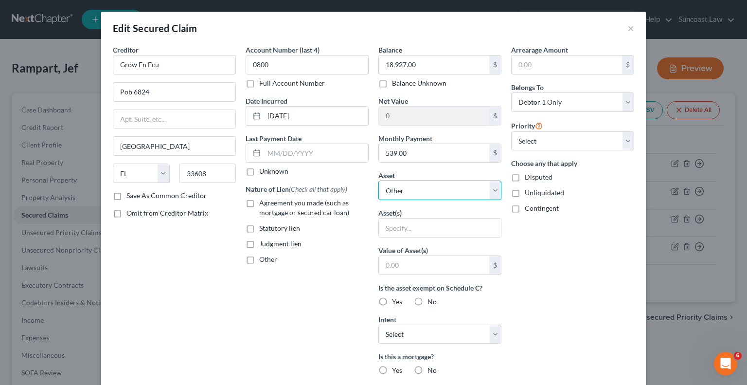
drag, startPoint x: 411, startPoint y: 191, endPoint x: 412, endPoint y: 197, distance: 6.3
click at [411, 191] on select "Select Other Multiple Assets 2013 Toyota Tacoma - $12775.0 [STREET_ADDRESS] - $…" at bounding box center [439, 189] width 123 height 19
select select "2"
click at [378, 180] on select "Select Other Multiple Assets 2013 Toyota Tacoma - $12775.0 [STREET_ADDRESS] - $…" at bounding box center [439, 189] width 123 height 19
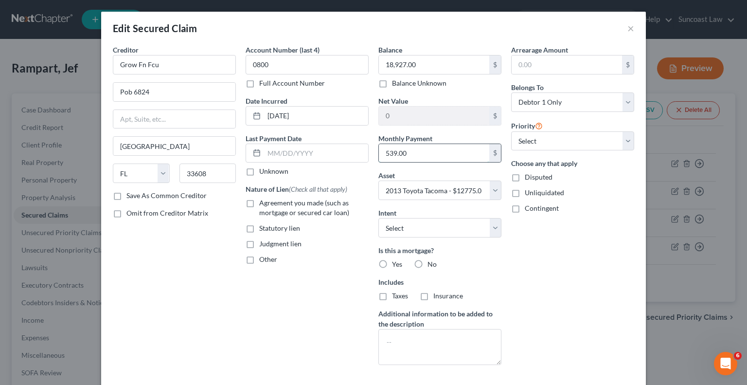
drag, startPoint x: 415, startPoint y: 150, endPoint x: 432, endPoint y: 153, distance: 16.8
click at [415, 150] on input "539.00" at bounding box center [434, 153] width 110 height 18
type input "545"
drag, startPoint x: 422, startPoint y: 228, endPoint x: 423, endPoint y: 235, distance: 7.0
click at [422, 228] on select "Select Surrender Redeem Reaffirm Avoid Other" at bounding box center [439, 227] width 123 height 19
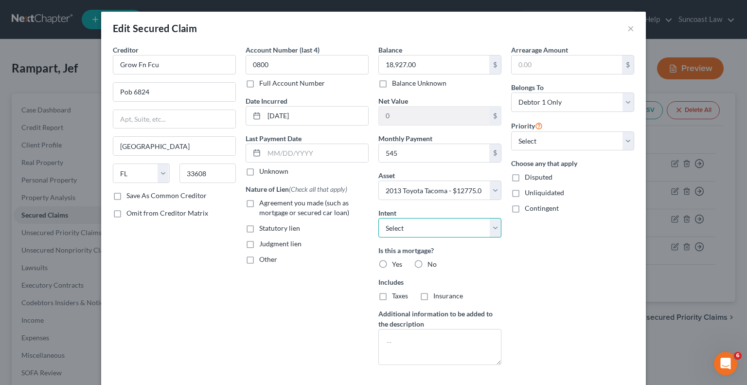
select select "2"
click at [378, 218] on select "Select Surrender Redeem Reaffirm Avoid Other" at bounding box center [439, 227] width 123 height 19
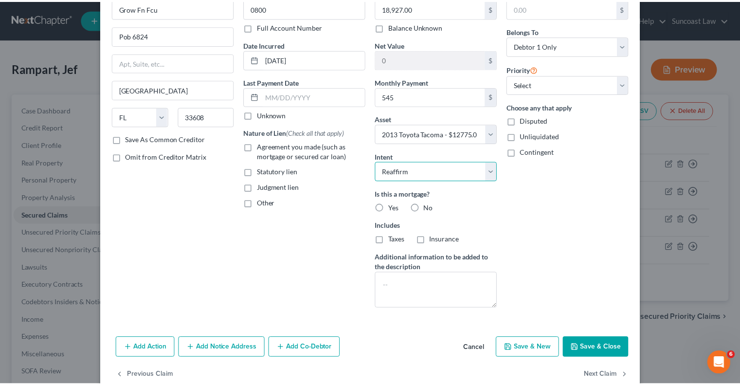
scroll to position [76, 0]
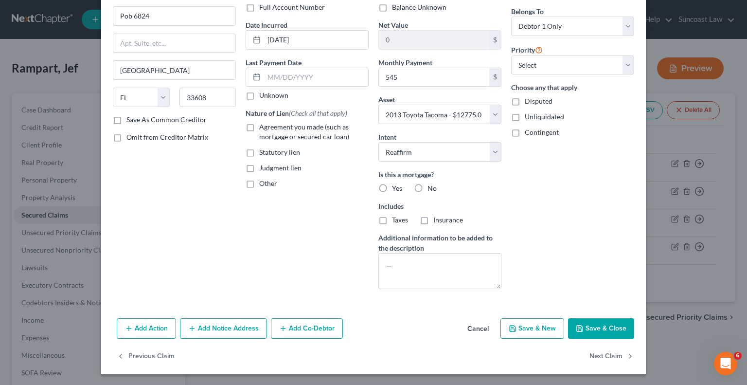
click at [600, 326] on button "Save & Close" at bounding box center [601, 328] width 66 height 20
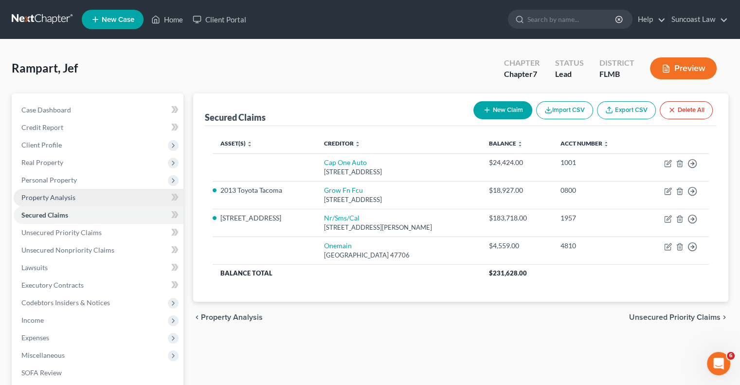
drag, startPoint x: 60, startPoint y: 177, endPoint x: 80, endPoint y: 189, distance: 23.2
click at [60, 177] on span "Personal Property" at bounding box center [48, 180] width 55 height 8
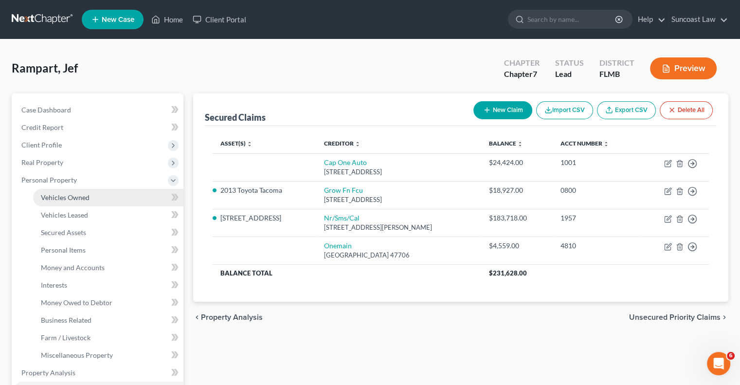
drag, startPoint x: 86, startPoint y: 196, endPoint x: 97, endPoint y: 201, distance: 12.4
click at [86, 196] on span "Vehicles Owned" at bounding box center [65, 197] width 49 height 8
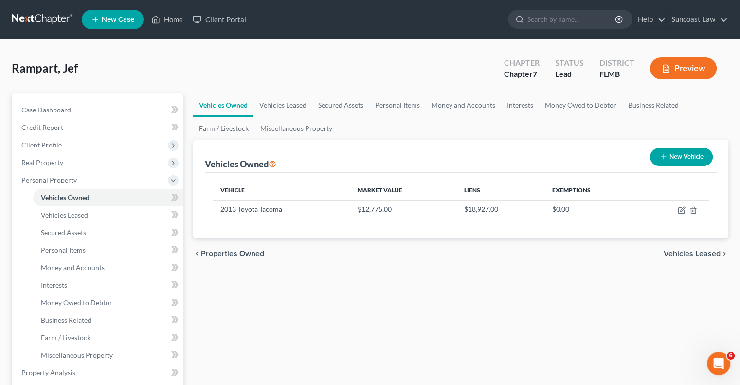
click at [685, 158] on button "New Vehicle" at bounding box center [681, 157] width 63 height 18
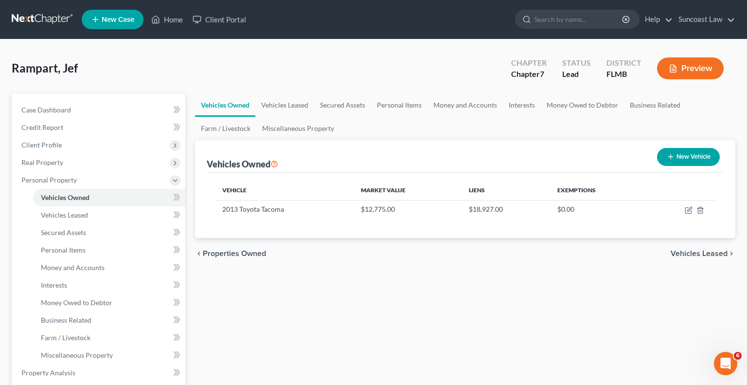
select select "0"
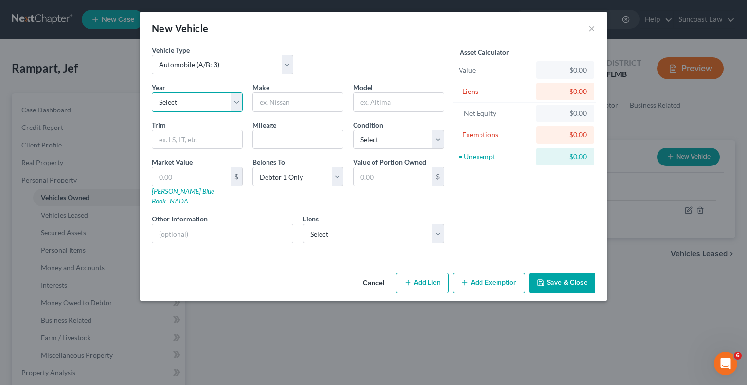
drag, startPoint x: 237, startPoint y: 101, endPoint x: 234, endPoint y: 109, distance: 9.1
click at [236, 101] on select "Select 2026 2025 2024 2023 2022 2021 2020 2019 2018 2017 2016 2015 2014 2013 20…" at bounding box center [197, 101] width 91 height 19
select select "7"
click at [152, 92] on select "Select 2026 2025 2024 2023 2022 2021 2020 2019 2018 2017 2016 2015 2014 2013 20…" at bounding box center [197, 101] width 91 height 19
click at [300, 100] on input "text" at bounding box center [298, 102] width 90 height 18
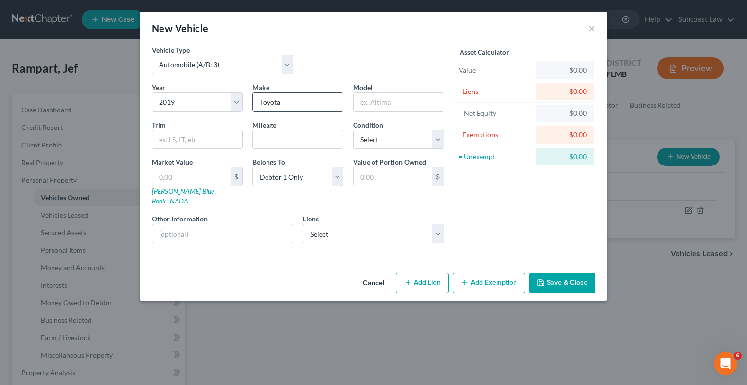
type input "Toyota"
type input "Camry"
type input "107000"
click at [385, 134] on select "Select Excellent Very Good Good Fair Poor" at bounding box center [398, 139] width 91 height 19
select select "2"
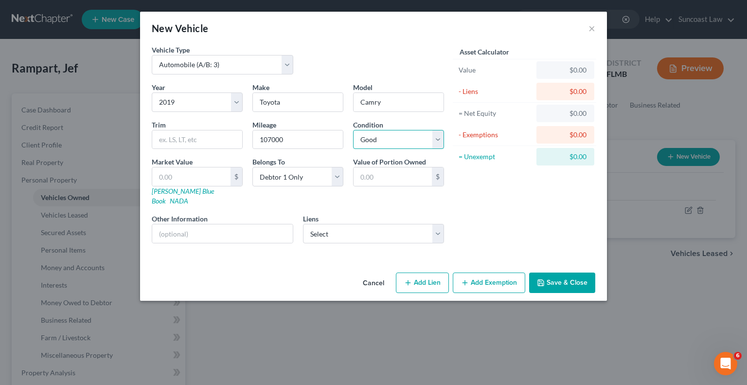
click at [353, 130] on select "Select Excellent Very Good Good Fair Poor" at bounding box center [398, 139] width 91 height 19
drag, startPoint x: 242, startPoint y: 223, endPoint x: 249, endPoint y: 197, distance: 27.3
click at [242, 224] on input "text" at bounding box center [222, 233] width 141 height 18
drag, startPoint x: 257, startPoint y: 221, endPoint x: 174, endPoint y: 223, distance: 83.2
click at [174, 224] on input "VIN: [US_VEHICLE_IDENTIFICATION_NUMBER]" at bounding box center [222, 233] width 141 height 18
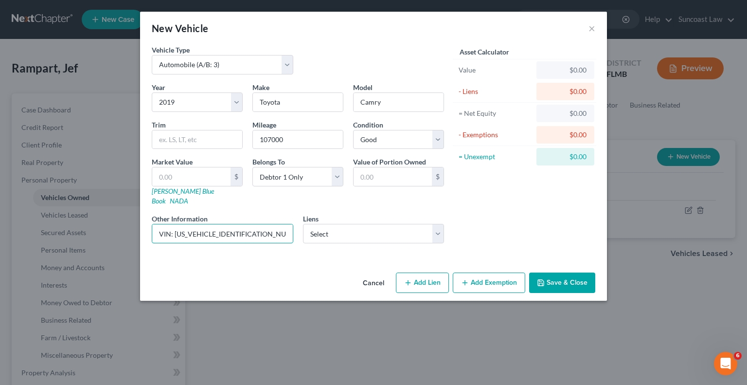
type input "VIN: [US_VEHICLE_IDENTIFICATION_NUMBER]"
click at [174, 178] on input "text" at bounding box center [191, 176] width 78 height 18
type input "1"
type input "1.00"
type input "10"
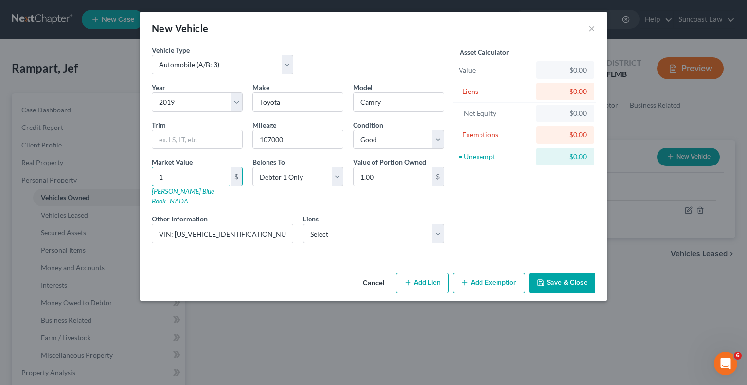
type input "10.00"
type input "106"
type input "106.00"
type input "1062"
type input "1,062.00"
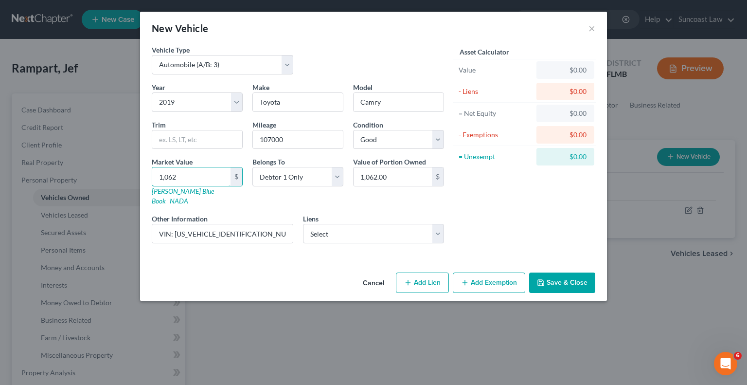
type input "1,0625"
type input "10,625.00"
type input "10,625"
click at [577, 272] on button "Save & Close" at bounding box center [562, 282] width 66 height 20
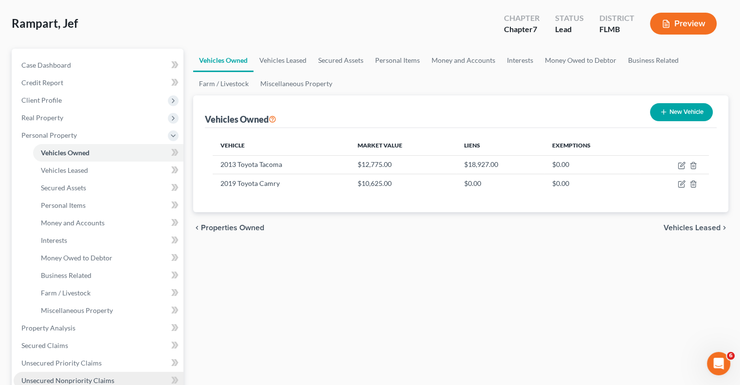
scroll to position [97, 0]
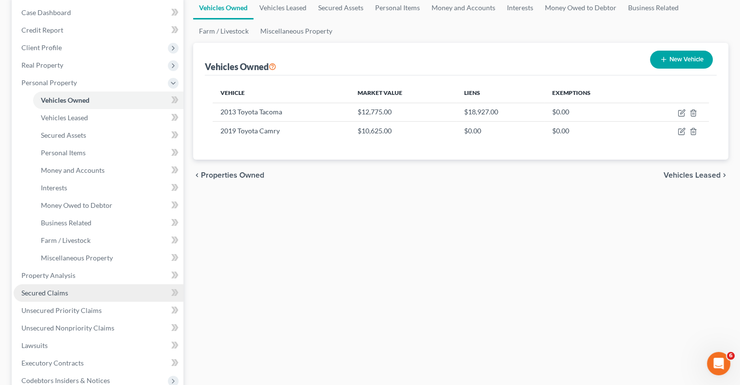
click at [54, 291] on span "Secured Claims" at bounding box center [44, 292] width 47 height 8
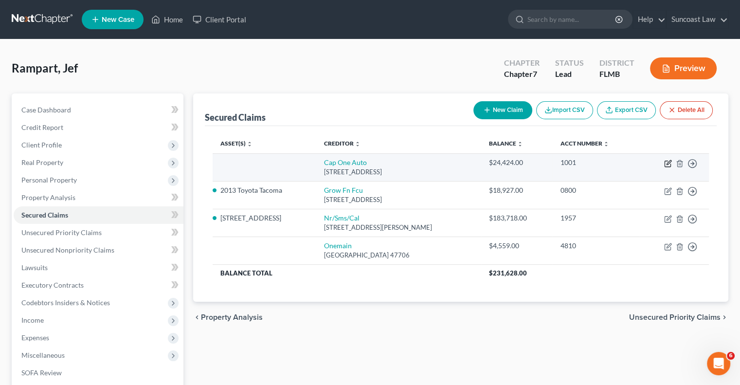
click at [668, 164] on icon "button" at bounding box center [668, 164] width 8 height 8
select select "45"
select select "0"
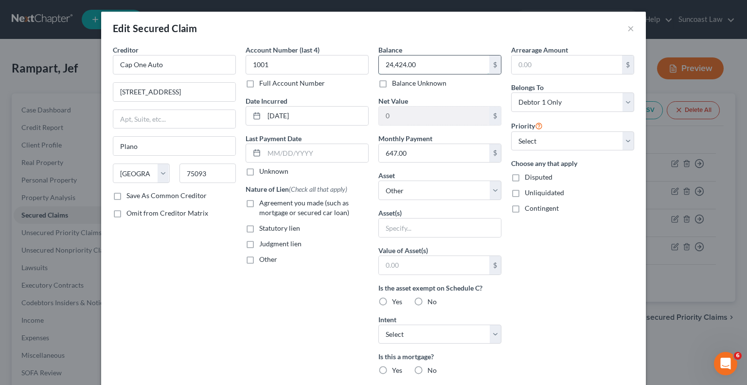
click at [429, 57] on input "24,424.00" at bounding box center [434, 64] width 110 height 18
type input "23,641"
drag, startPoint x: 410, startPoint y: 189, endPoint x: 411, endPoint y: 197, distance: 8.3
click at [410, 189] on select "Select Other Multiple Assets 2013 Toyota Tacoma - $12775.0 [STREET_ADDRESS] - $…" at bounding box center [439, 189] width 123 height 19
select select "4"
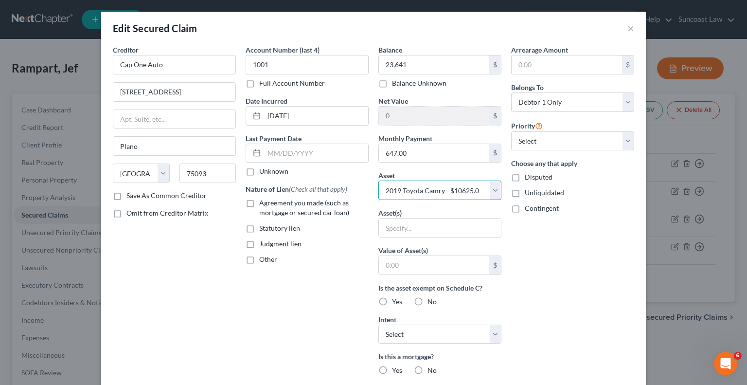
click at [378, 180] on select "Select Other Multiple Assets 2013 Toyota Tacoma - $12775.0 [STREET_ADDRESS] - $…" at bounding box center [439, 189] width 123 height 19
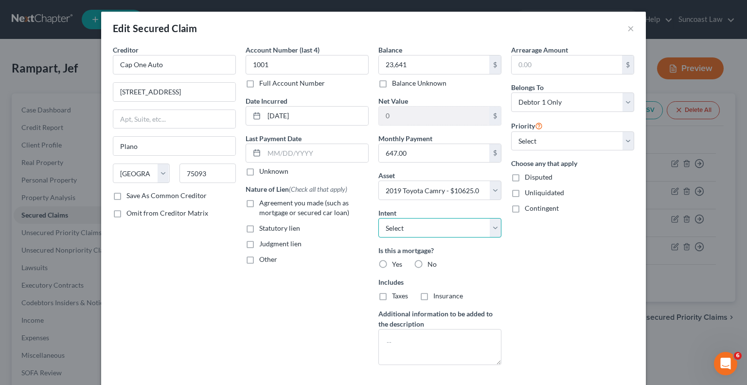
drag, startPoint x: 419, startPoint y: 224, endPoint x: 422, endPoint y: 235, distance: 11.7
click at [419, 224] on select "Select Surrender Redeem Reaffirm Avoid Other" at bounding box center [439, 227] width 123 height 19
select select "2"
click at [378, 218] on select "Select Surrender Redeem Reaffirm Avoid Other" at bounding box center [439, 227] width 123 height 19
click at [427, 260] on label "No" at bounding box center [431, 264] width 9 height 10
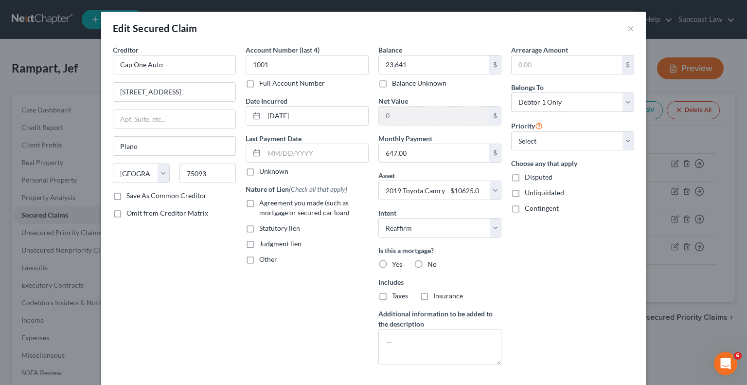
click at [431, 260] on input "No" at bounding box center [434, 262] width 6 height 6
radio input "true"
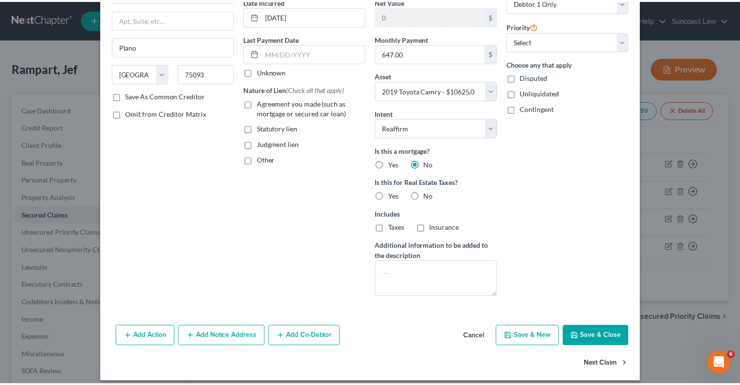
scroll to position [107, 0]
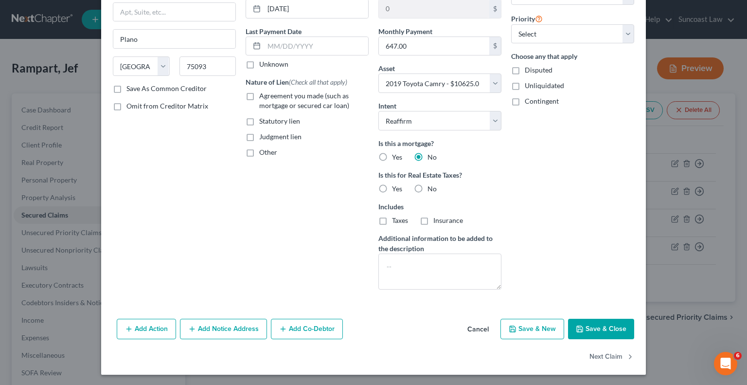
click at [601, 324] on button "Save & Close" at bounding box center [601, 329] width 66 height 20
